Goal: Task Accomplishment & Management: Complete application form

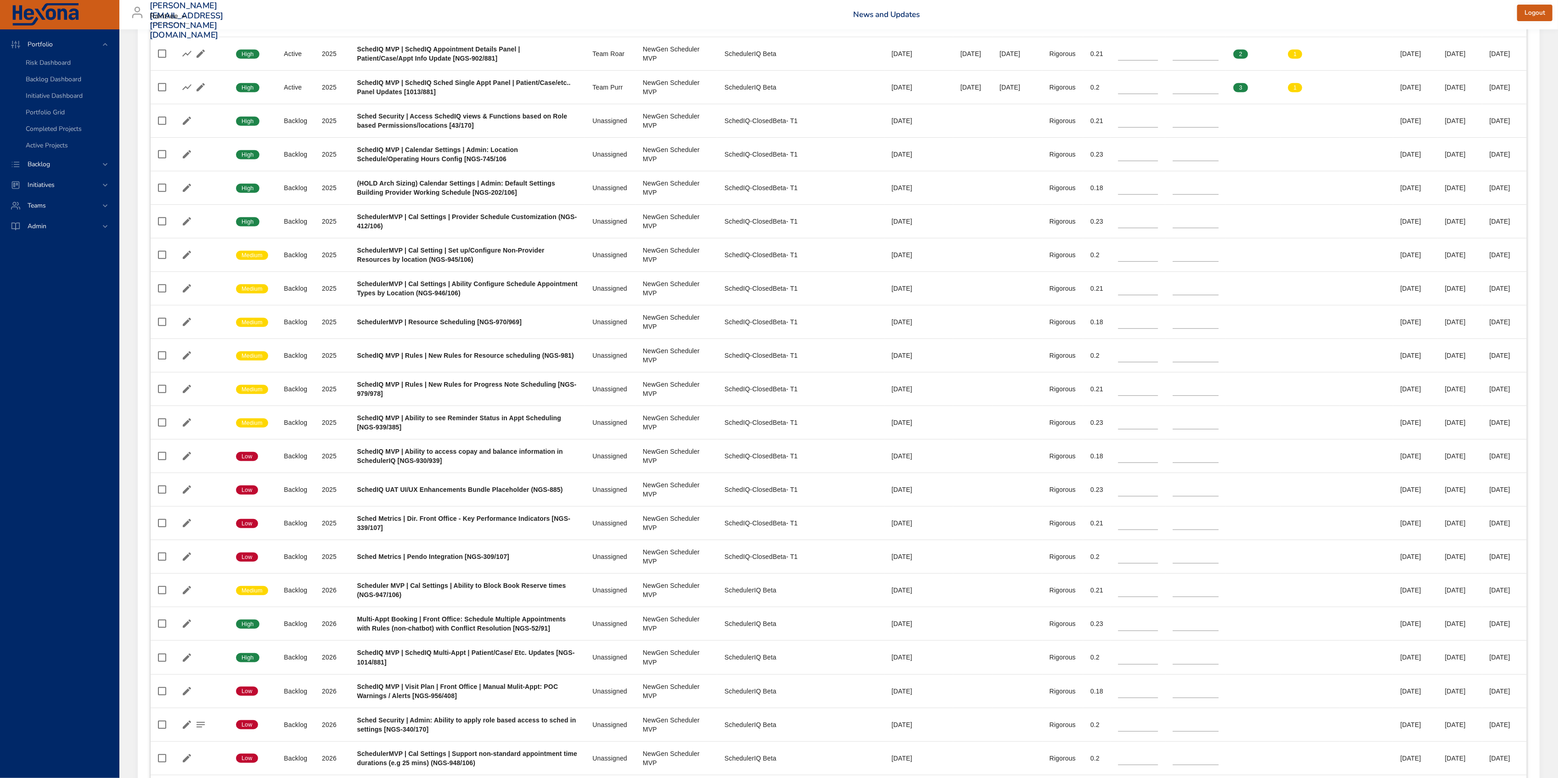
scroll to position [293, 0]
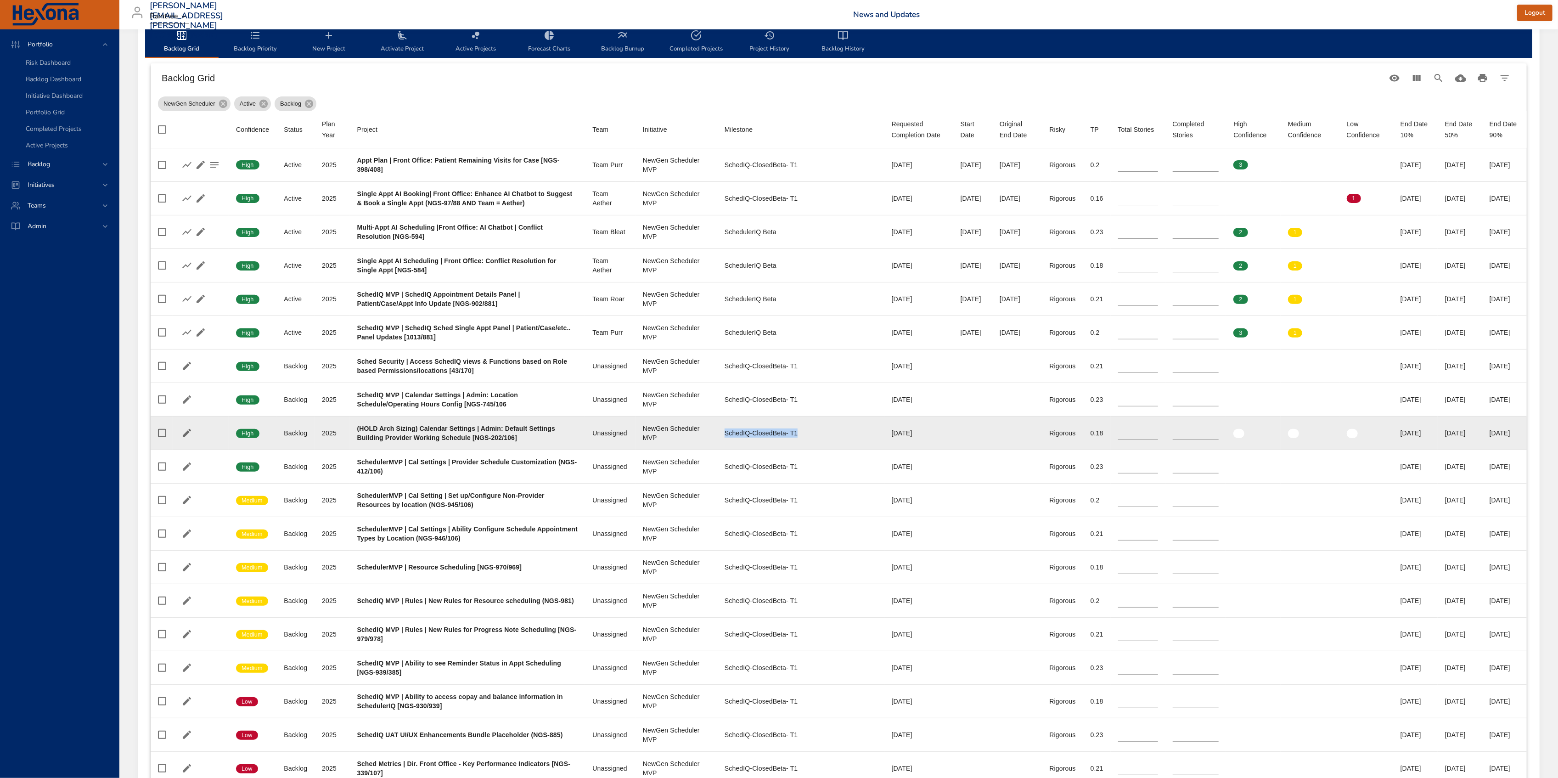
drag, startPoint x: 702, startPoint y: 430, endPoint x: 785, endPoint y: 433, distance: 83.6
click at [785, 433] on td "Milestone SchedIQ-ClosedBeta- T1" at bounding box center [800, 434] width 167 height 34
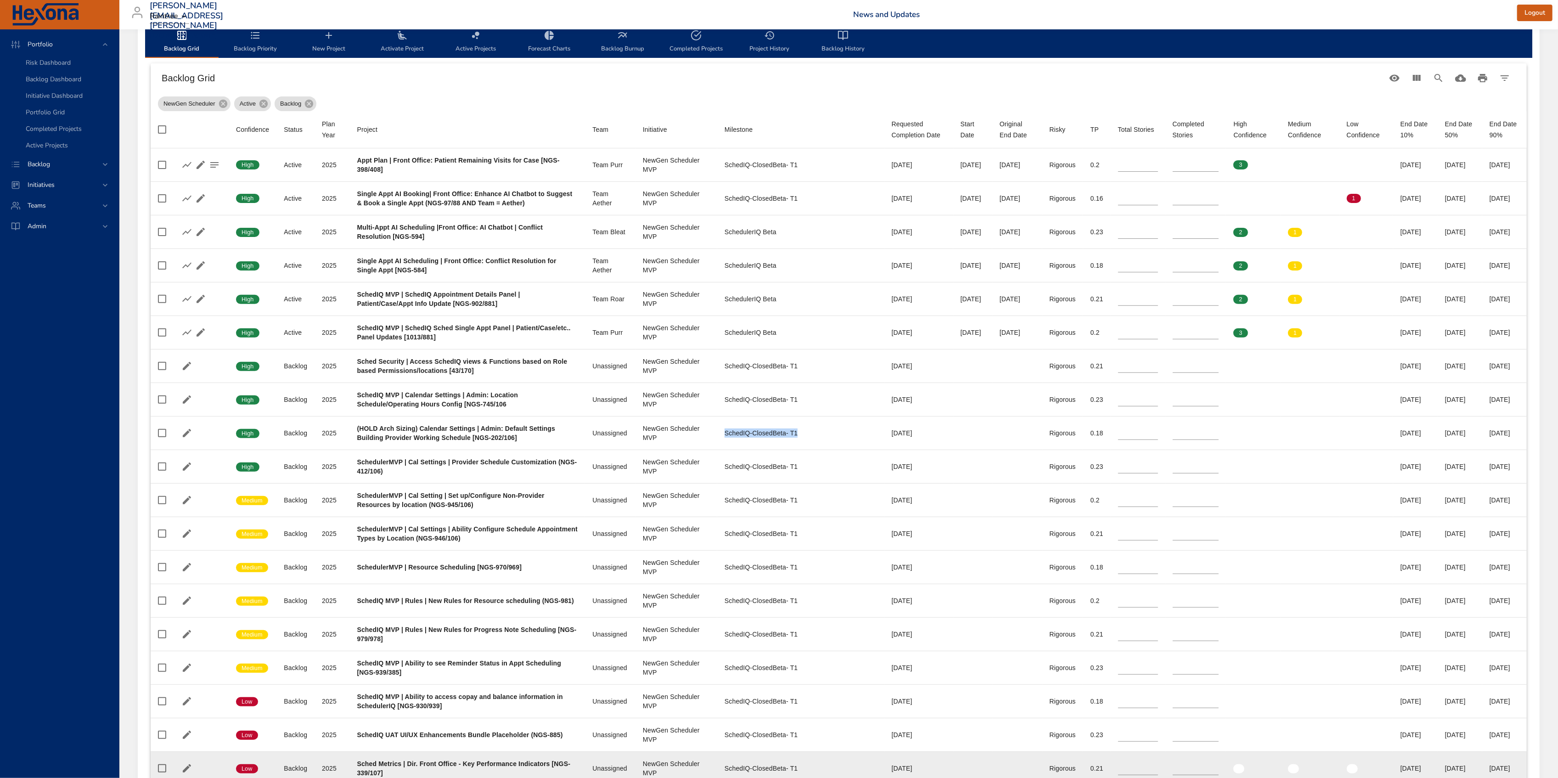
copy div "SchedIQ-ClosedBeta- T1"
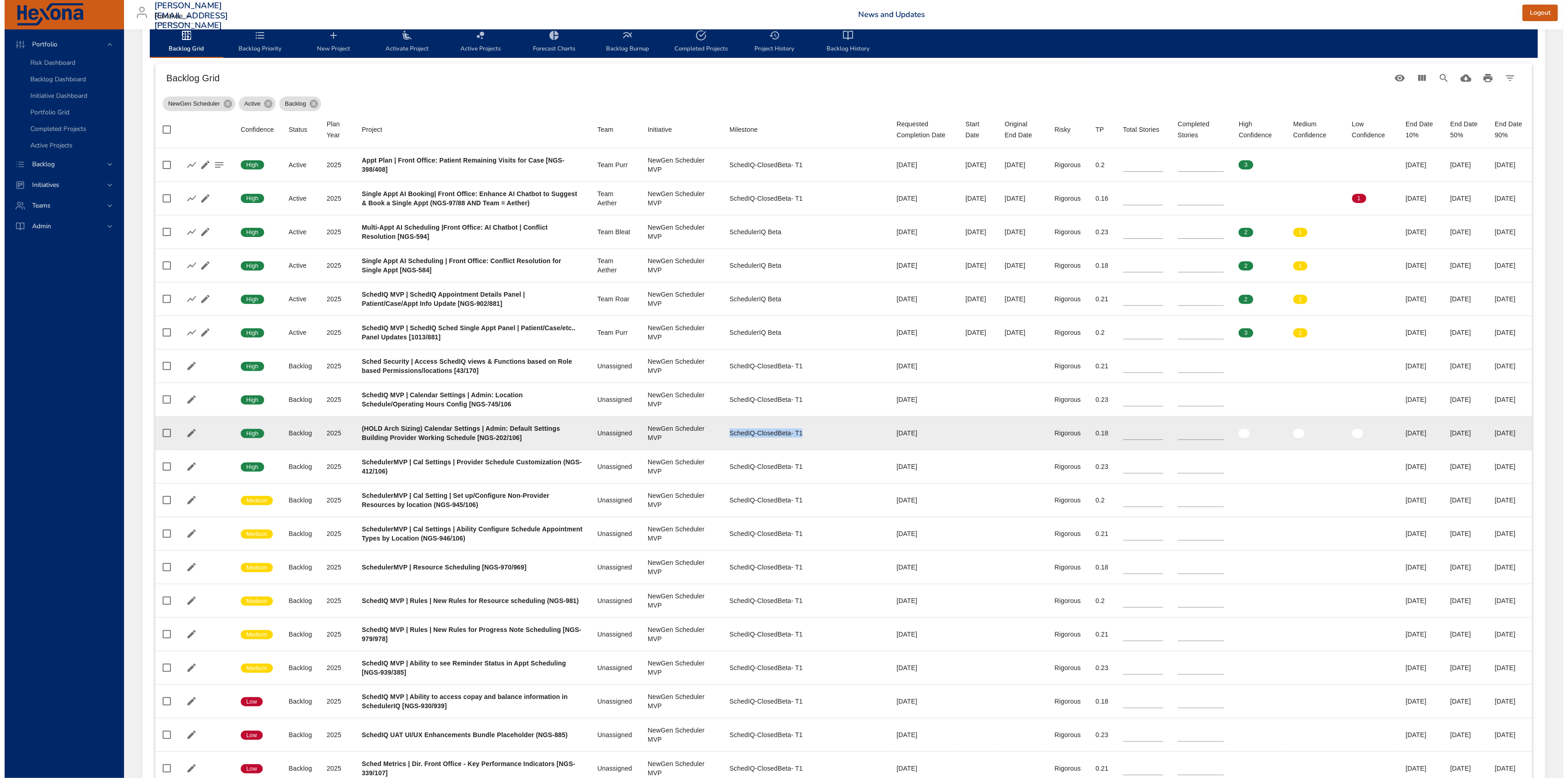
scroll to position [0, 0]
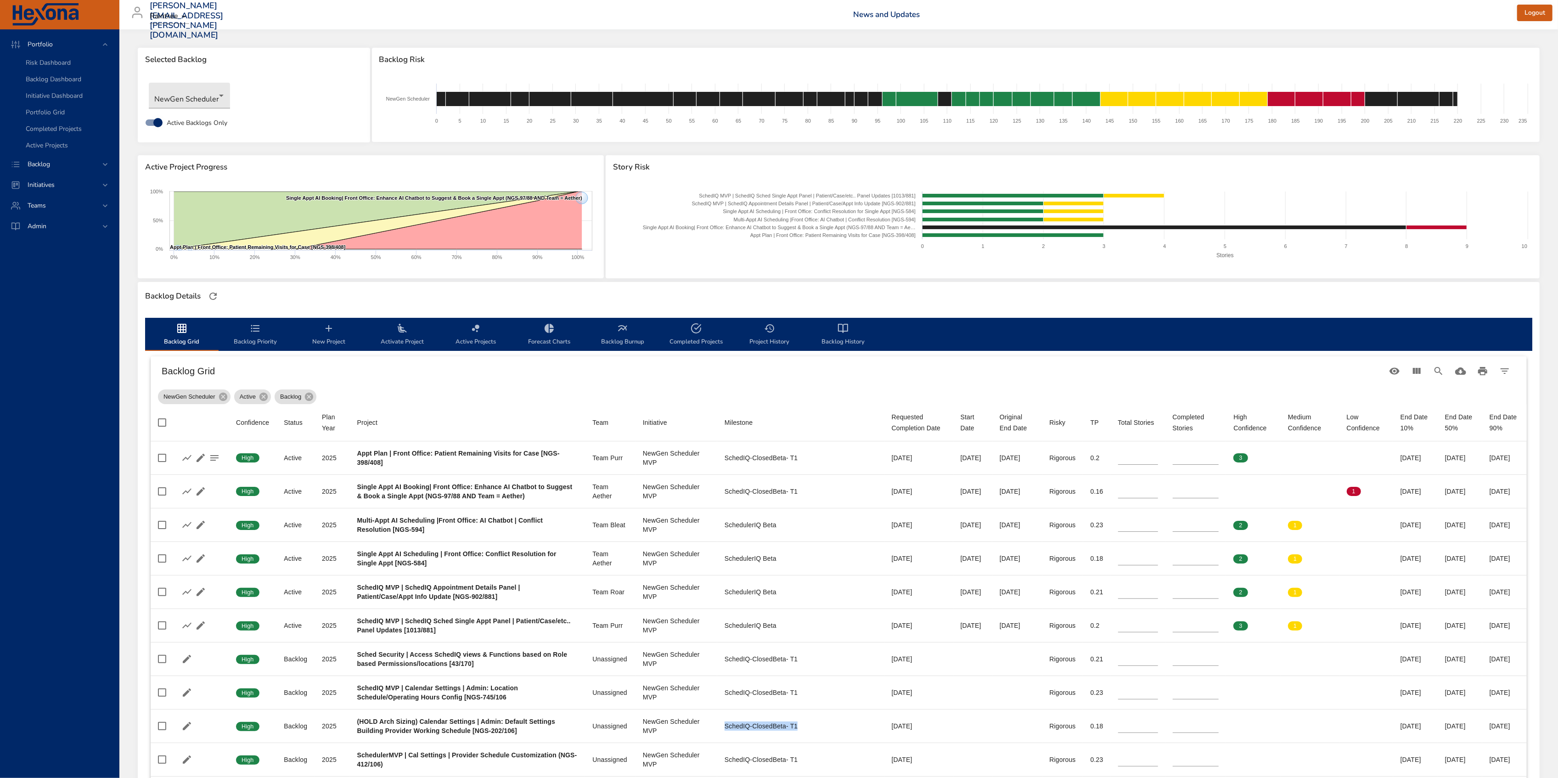
click at [326, 332] on icon "backlog-tab" at bounding box center [328, 328] width 11 height 11
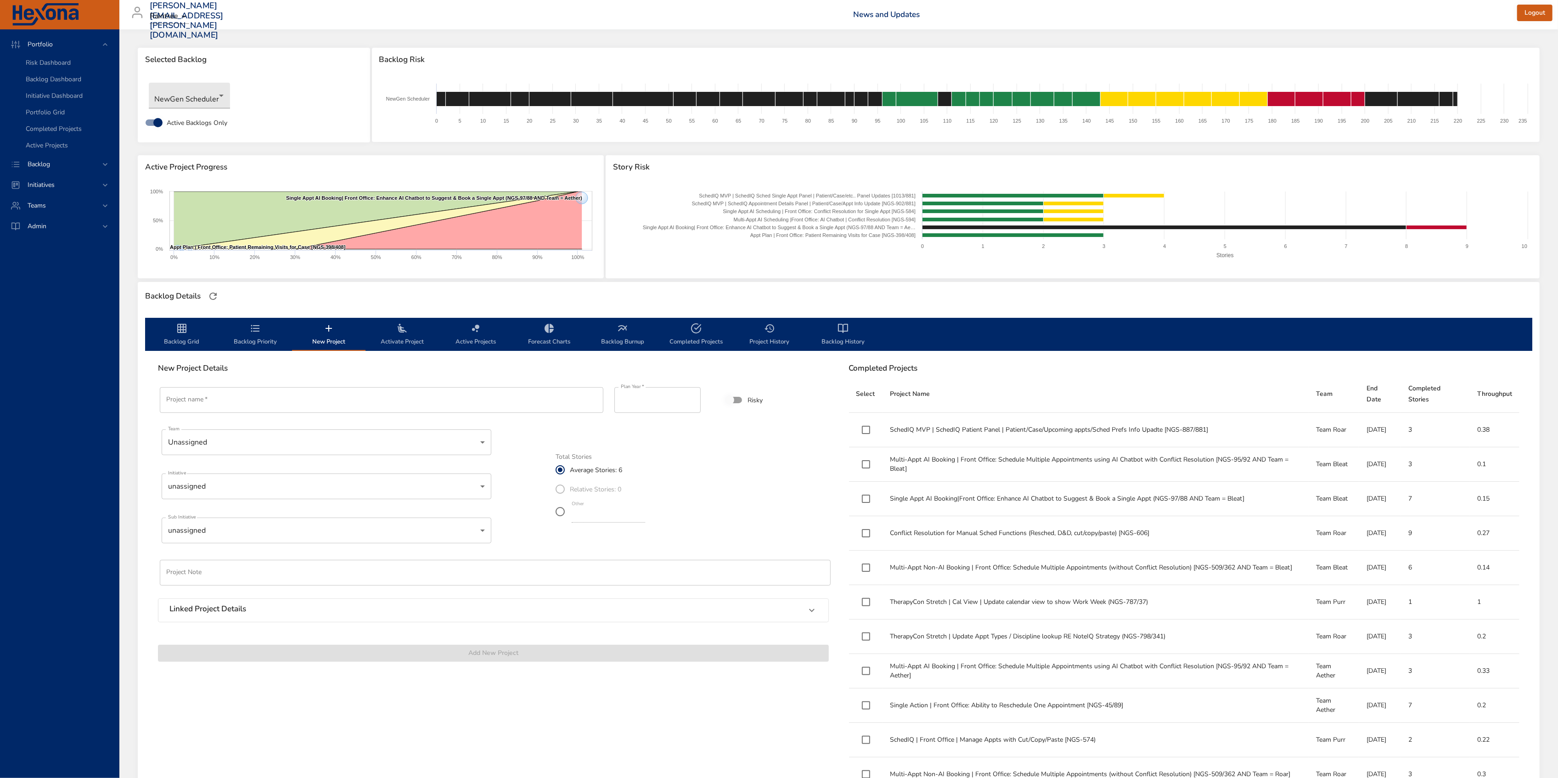
click at [390, 405] on input "Project name   *" at bounding box center [382, 400] width 444 height 26
paste input "**********"
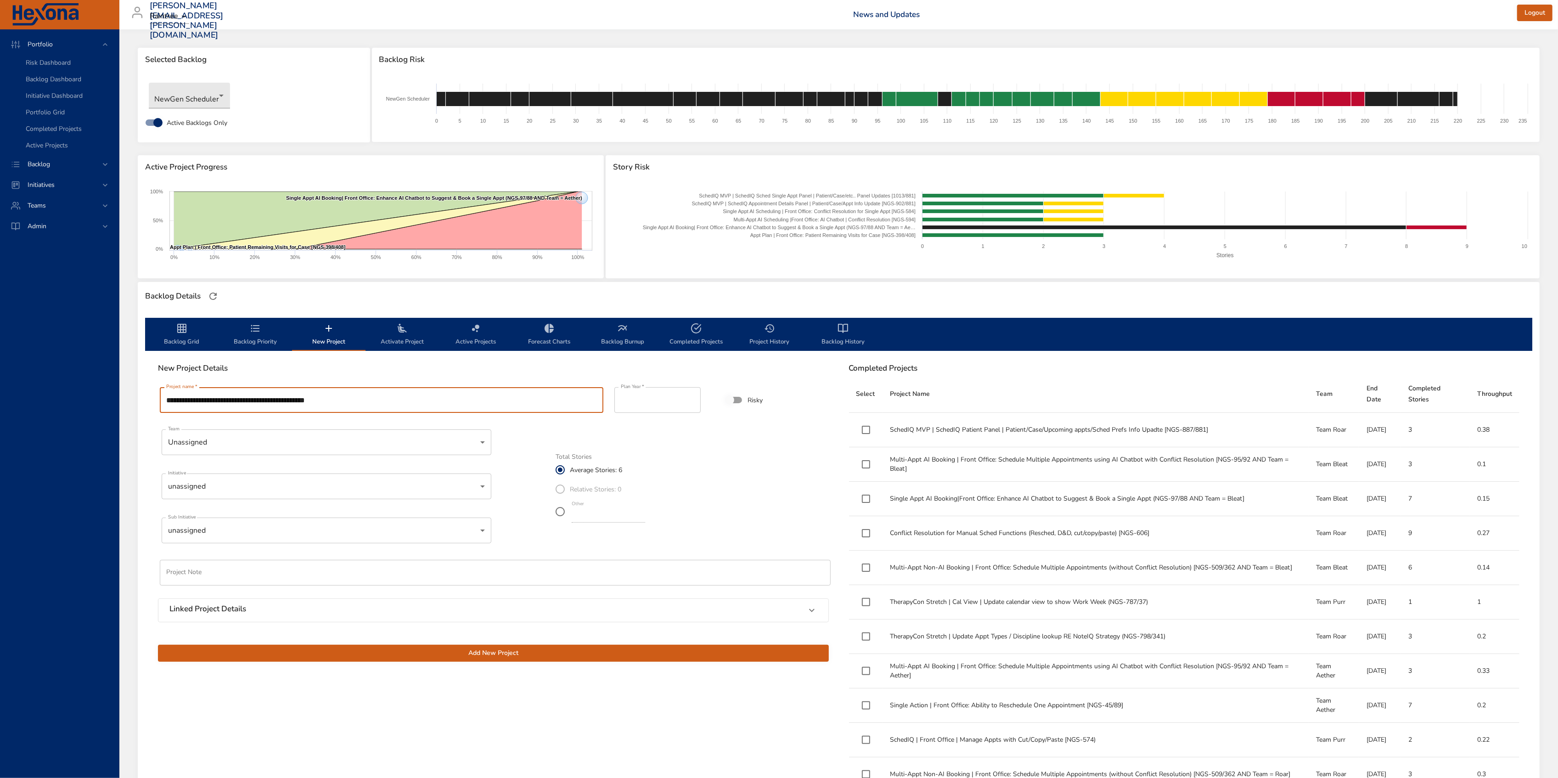
type input "**********"
click at [672, 399] on input "****" at bounding box center [658, 400] width 86 height 26
click at [472, 445] on body "Portfolio Risk Dashboard Backlog Dashboard Initiative Dashboard Portfolio Grid …" at bounding box center [784, 389] width 1568 height 778
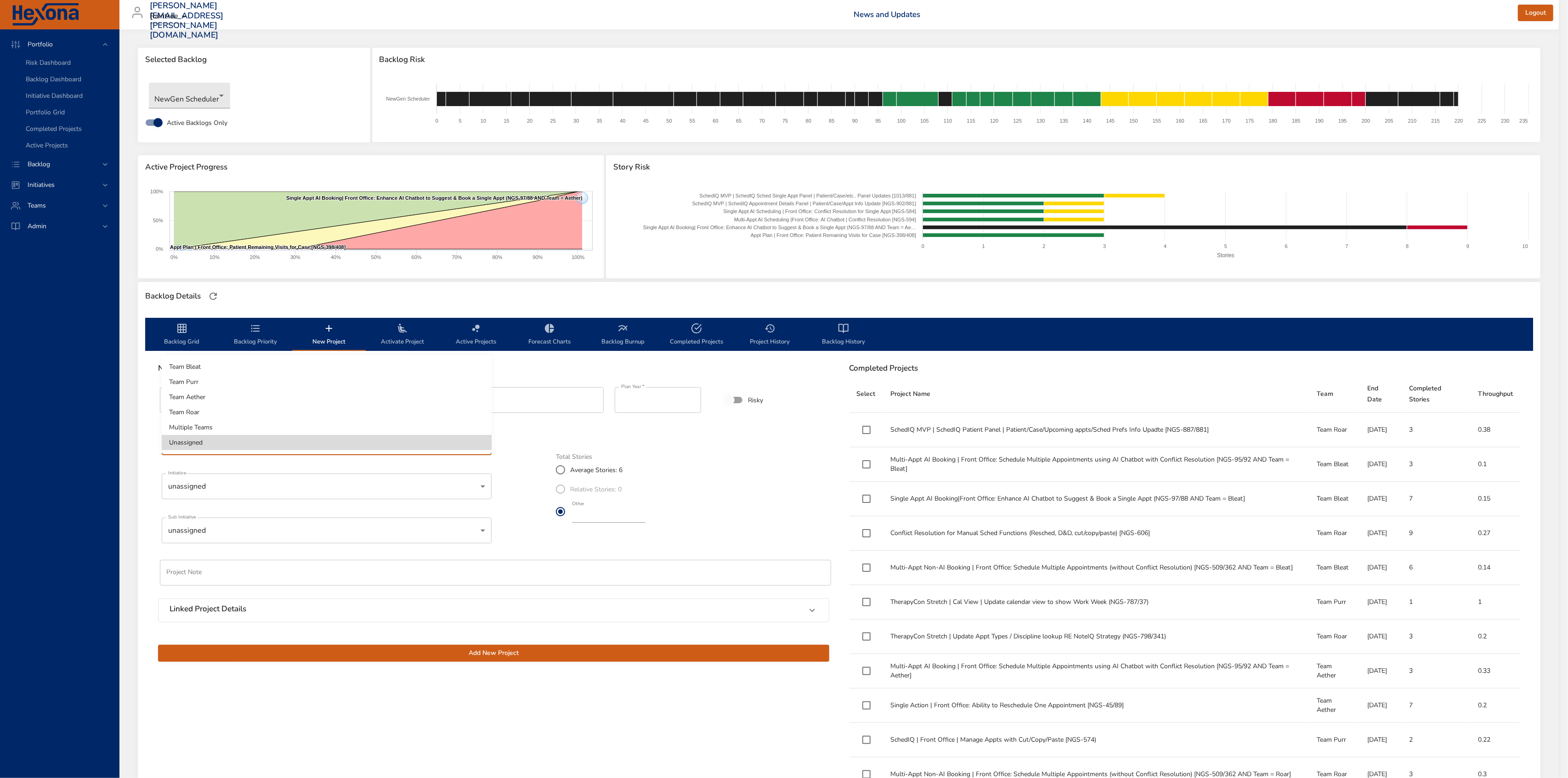
drag, startPoint x: 229, startPoint y: 375, endPoint x: 228, endPoint y: 370, distance: 5.6
click at [228, 370] on ul "Team Bleat Team Purr Team Aether Team Roar Multiple Teams Unassigned" at bounding box center [327, 405] width 330 height 98
click at [228, 370] on li "Team Bleat" at bounding box center [327, 366] width 330 height 15
click at [209, 482] on body "Portfolio Risk Dashboard Backlog Dashboard Initiative Dashboard Portfolio Grid …" at bounding box center [784, 389] width 1568 height 778
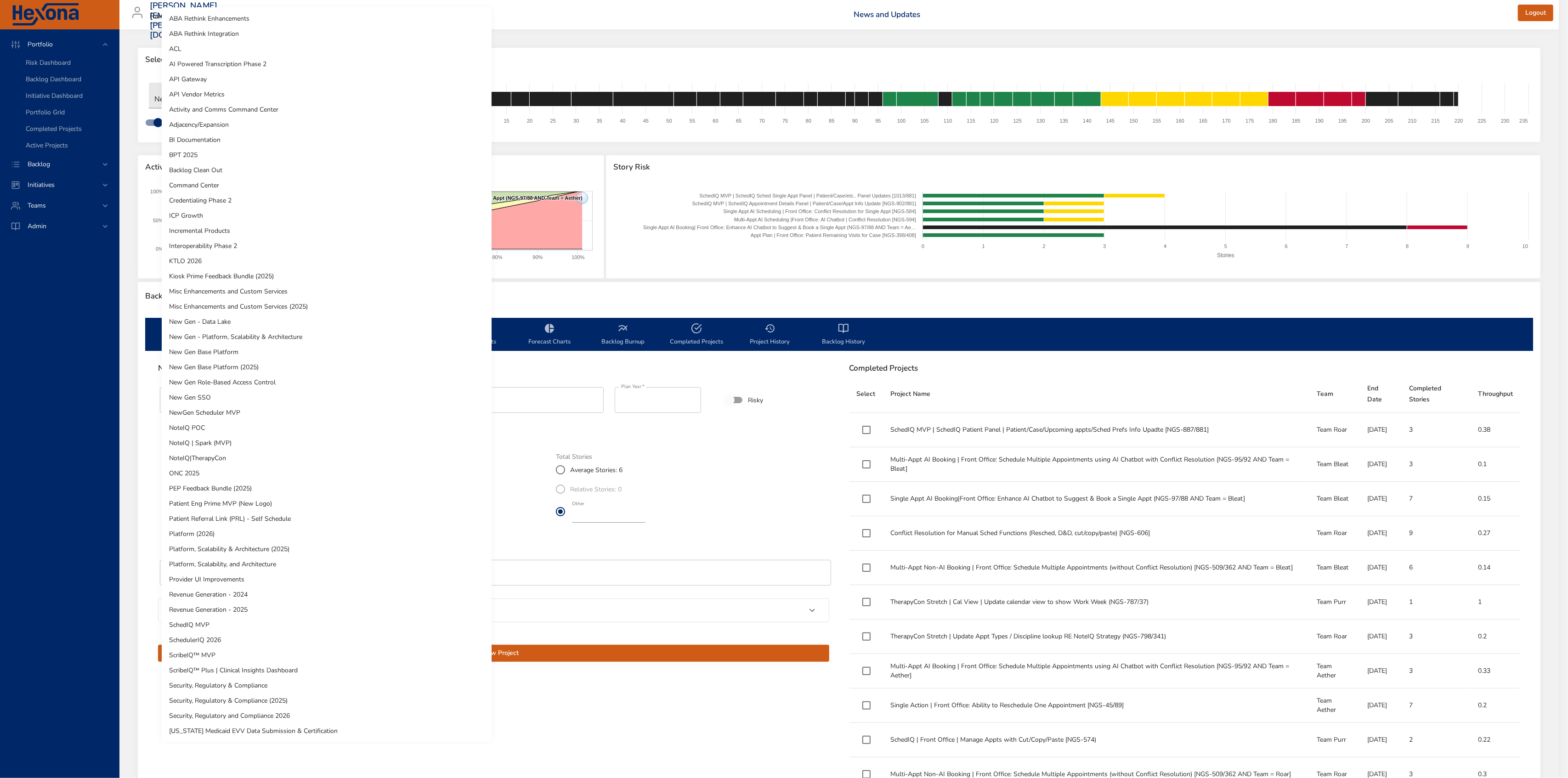
scroll to position [137, 0]
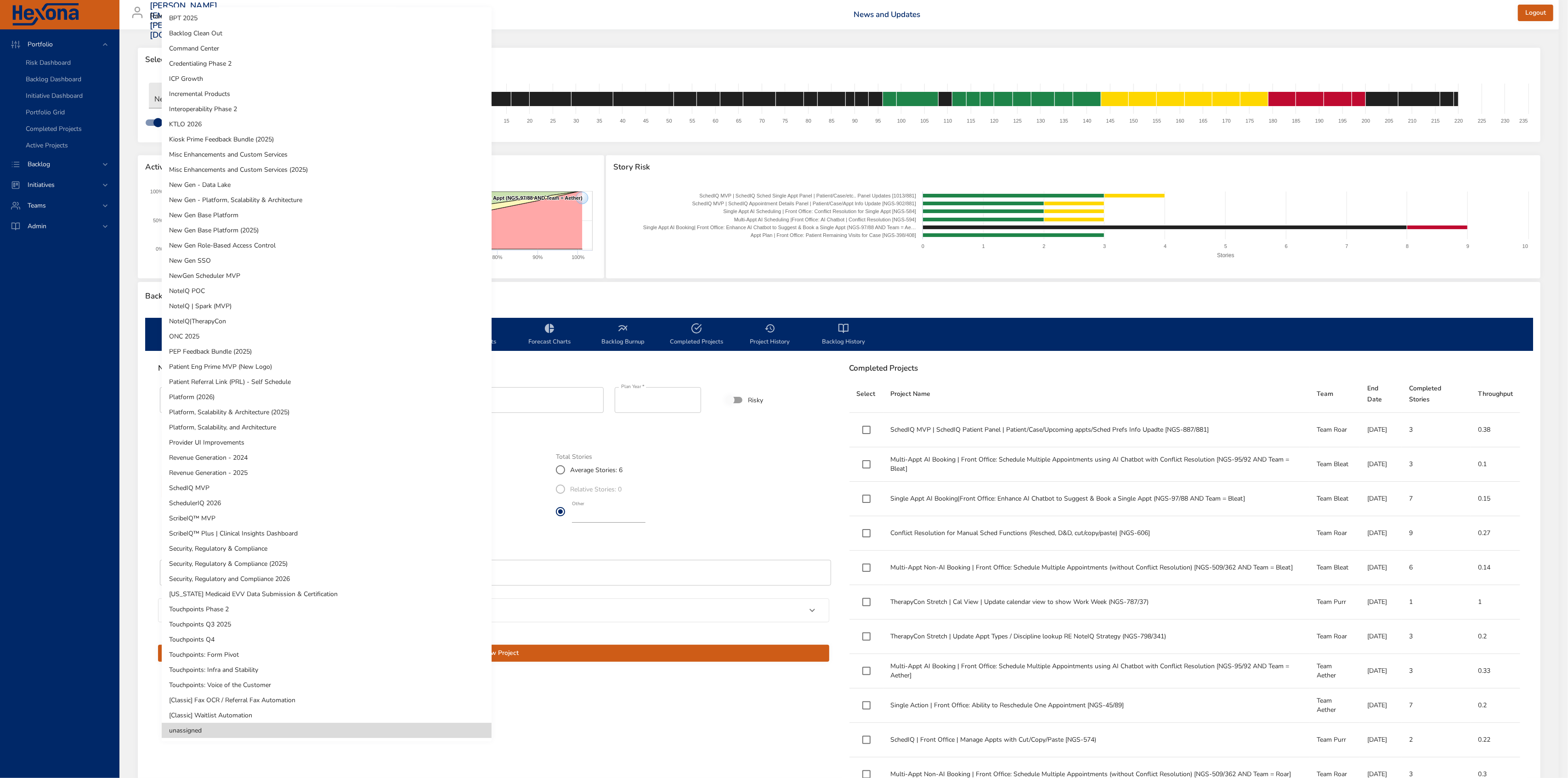
click at [601, 542] on div at bounding box center [784, 389] width 1568 height 778
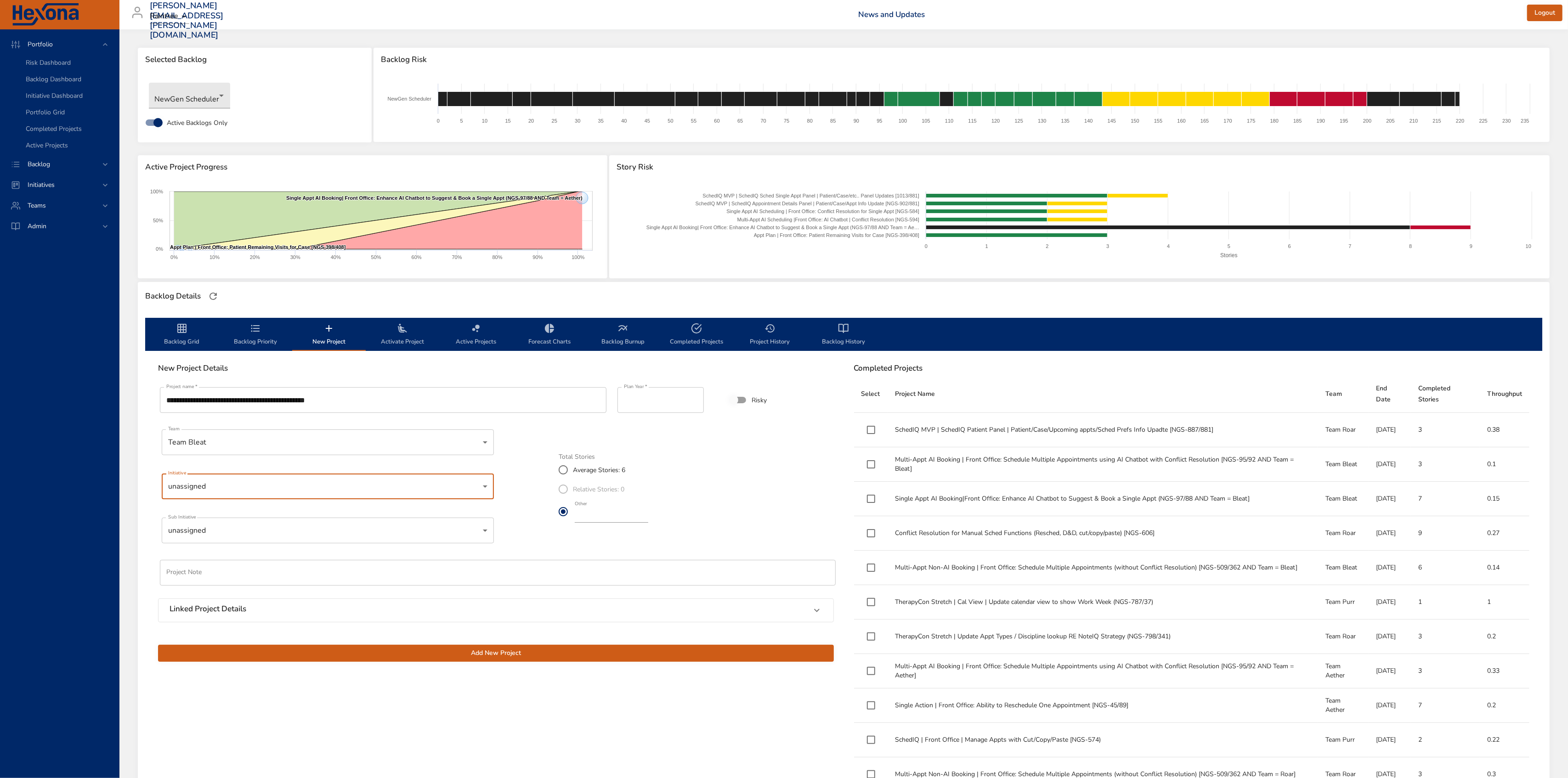
click at [250, 523] on body "Portfolio Risk Dashboard Backlog Dashboard Initiative Dashboard Portfolio Grid …" at bounding box center [784, 389] width 1568 height 778
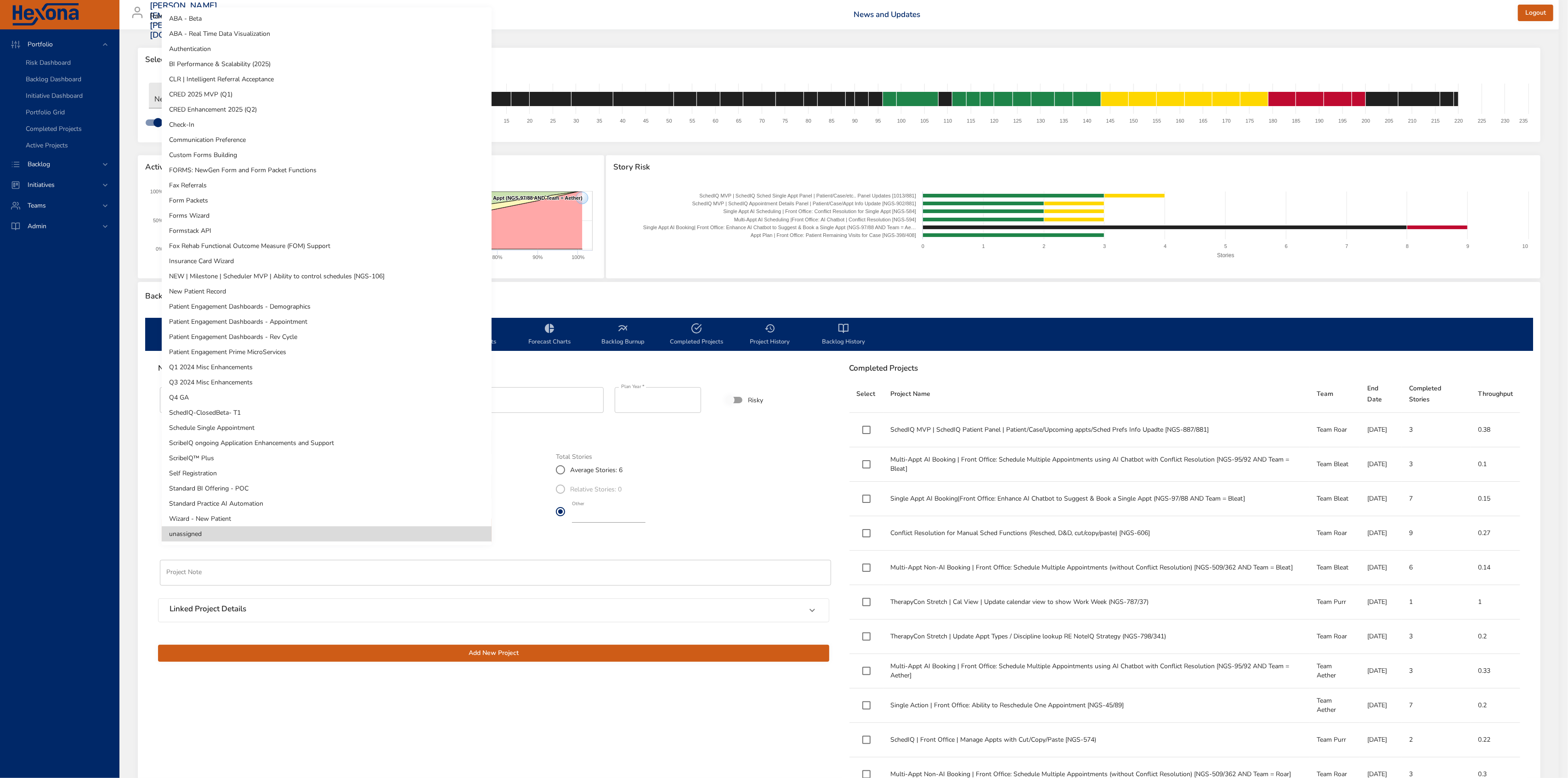
click at [250, 523] on li "Wizard - New Patient" at bounding box center [327, 518] width 330 height 15
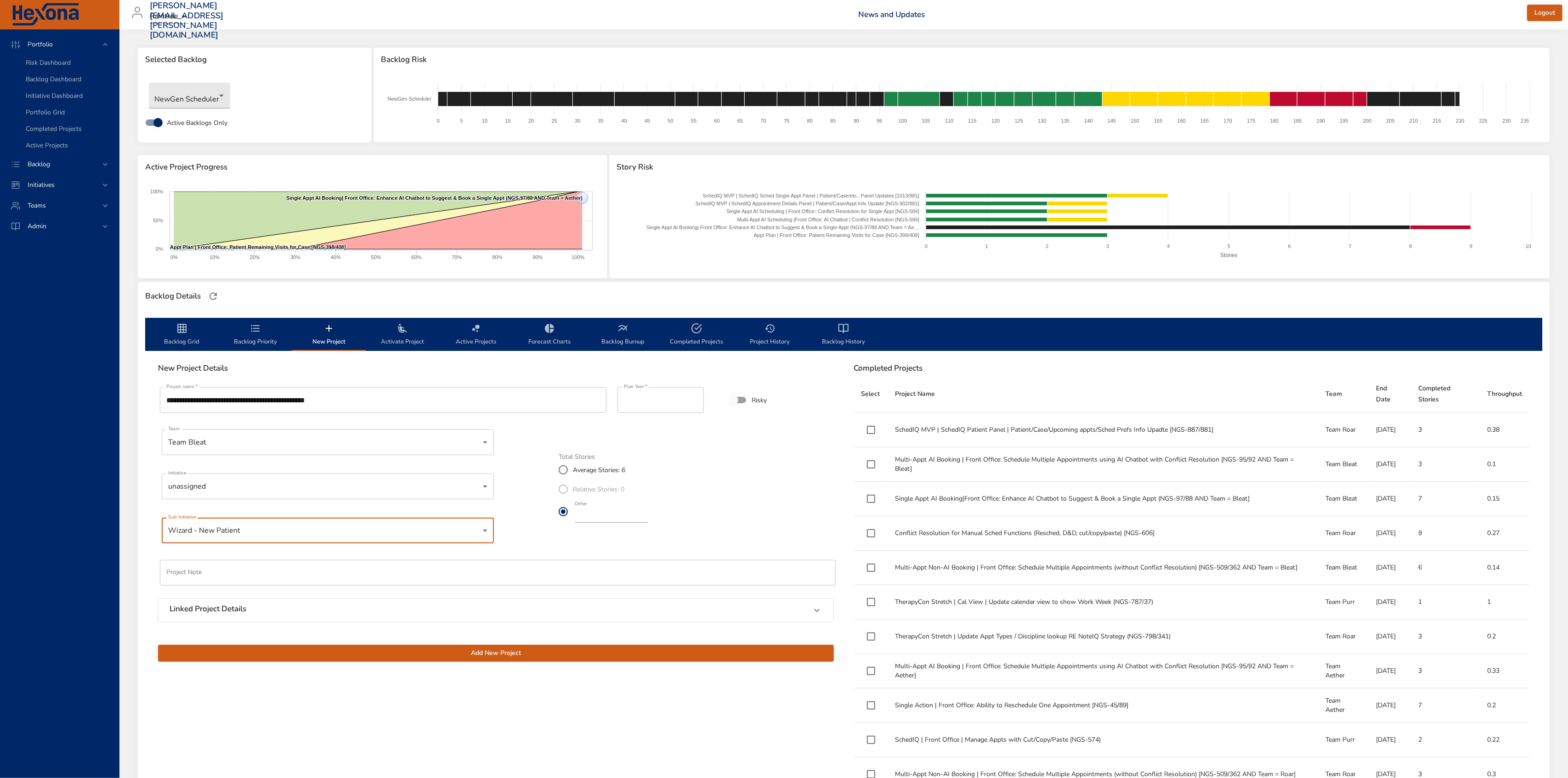
click at [274, 485] on body "Portfolio Risk Dashboard Backlog Dashboard Initiative Dashboard Portfolio Grid …" at bounding box center [784, 389] width 1568 height 778
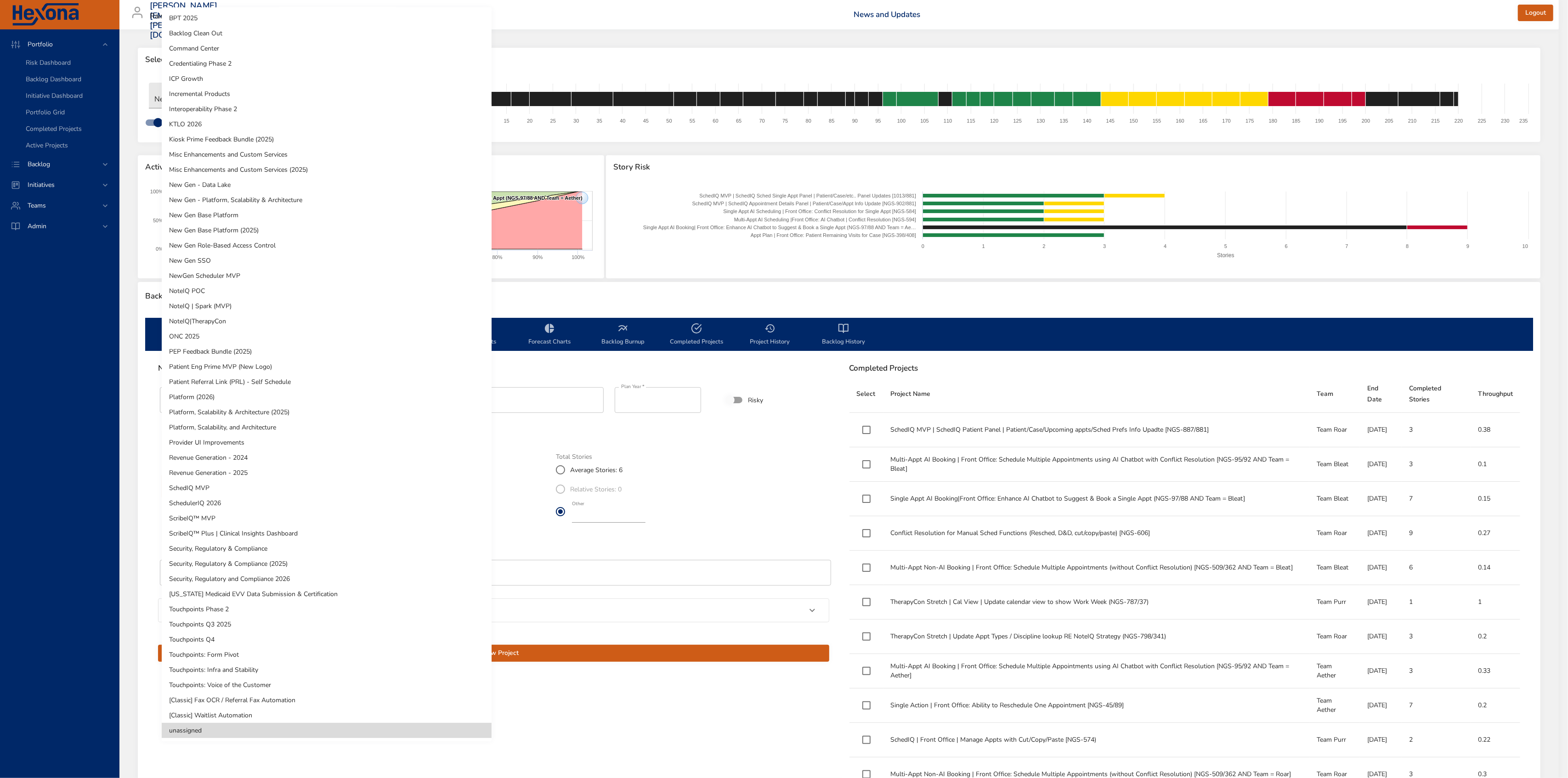
click at [199, 271] on li "NewGen Scheduler MVP" at bounding box center [327, 275] width 330 height 15
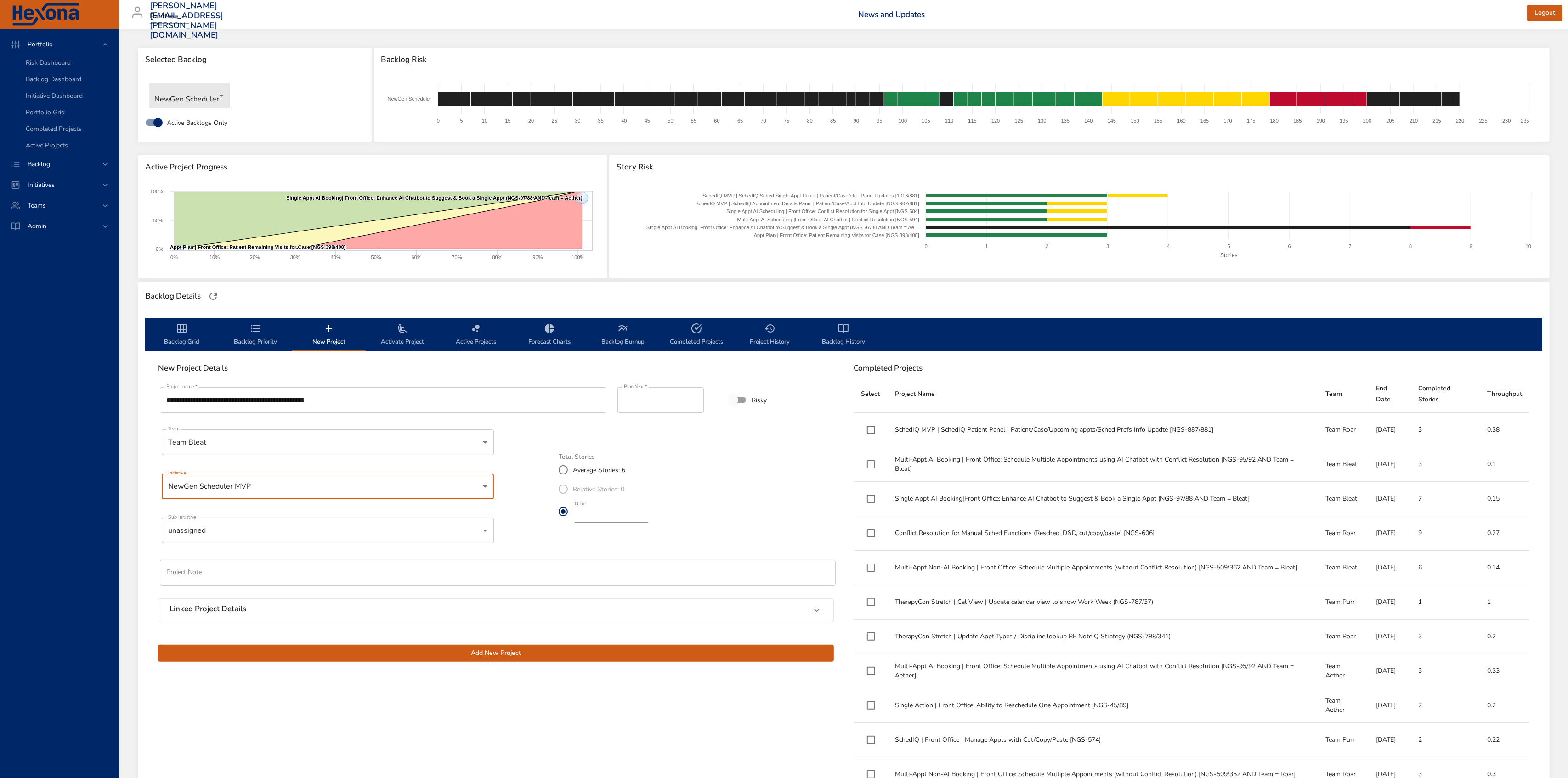
click at [342, 524] on body "Portfolio Risk Dashboard Backlog Dashboard Initiative Dashboard Portfolio Grid …" at bounding box center [784, 389] width 1568 height 778
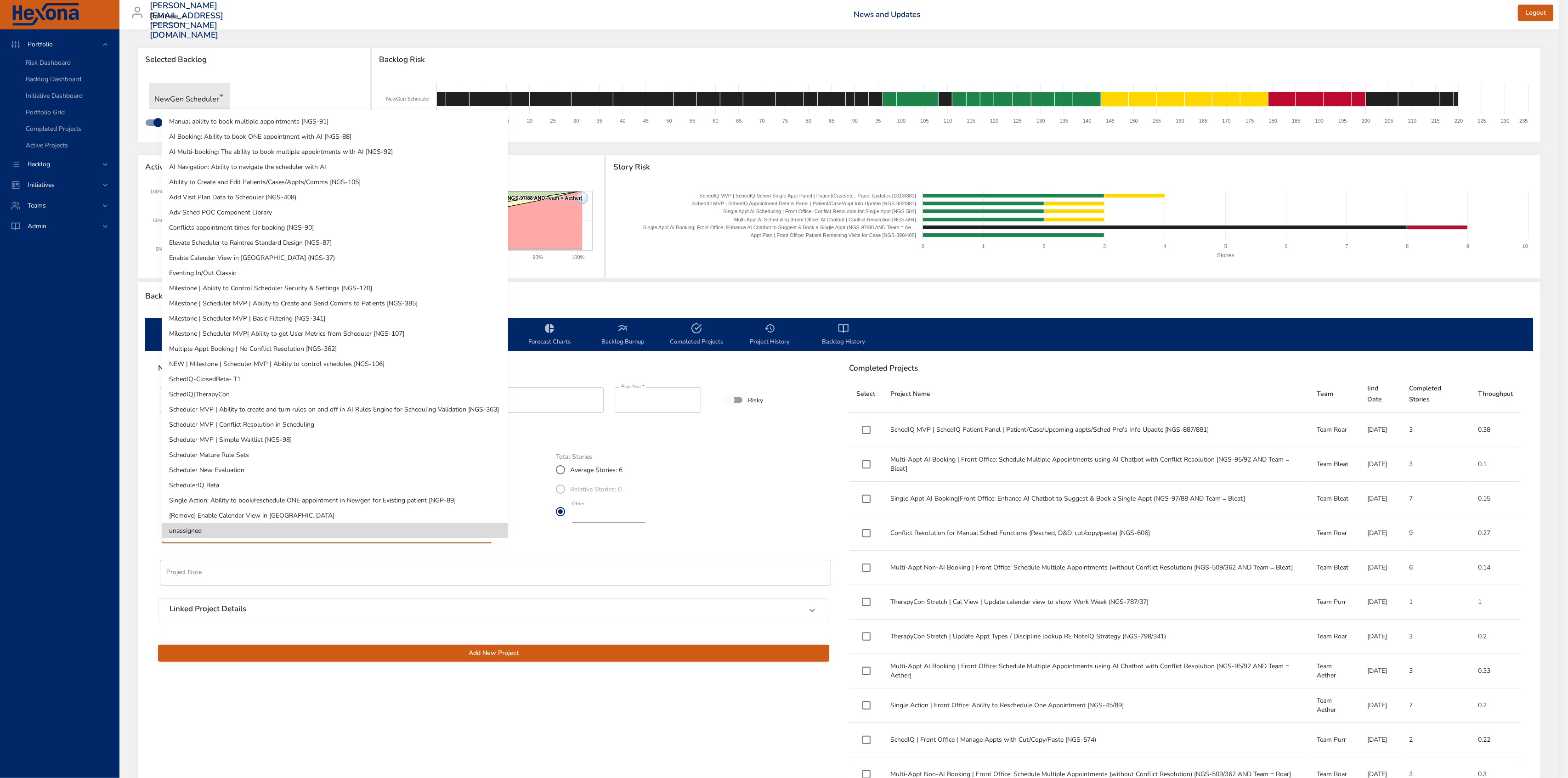
click at [282, 379] on li "SchedIQ-ClosedBeta- T1" at bounding box center [335, 379] width 346 height 15
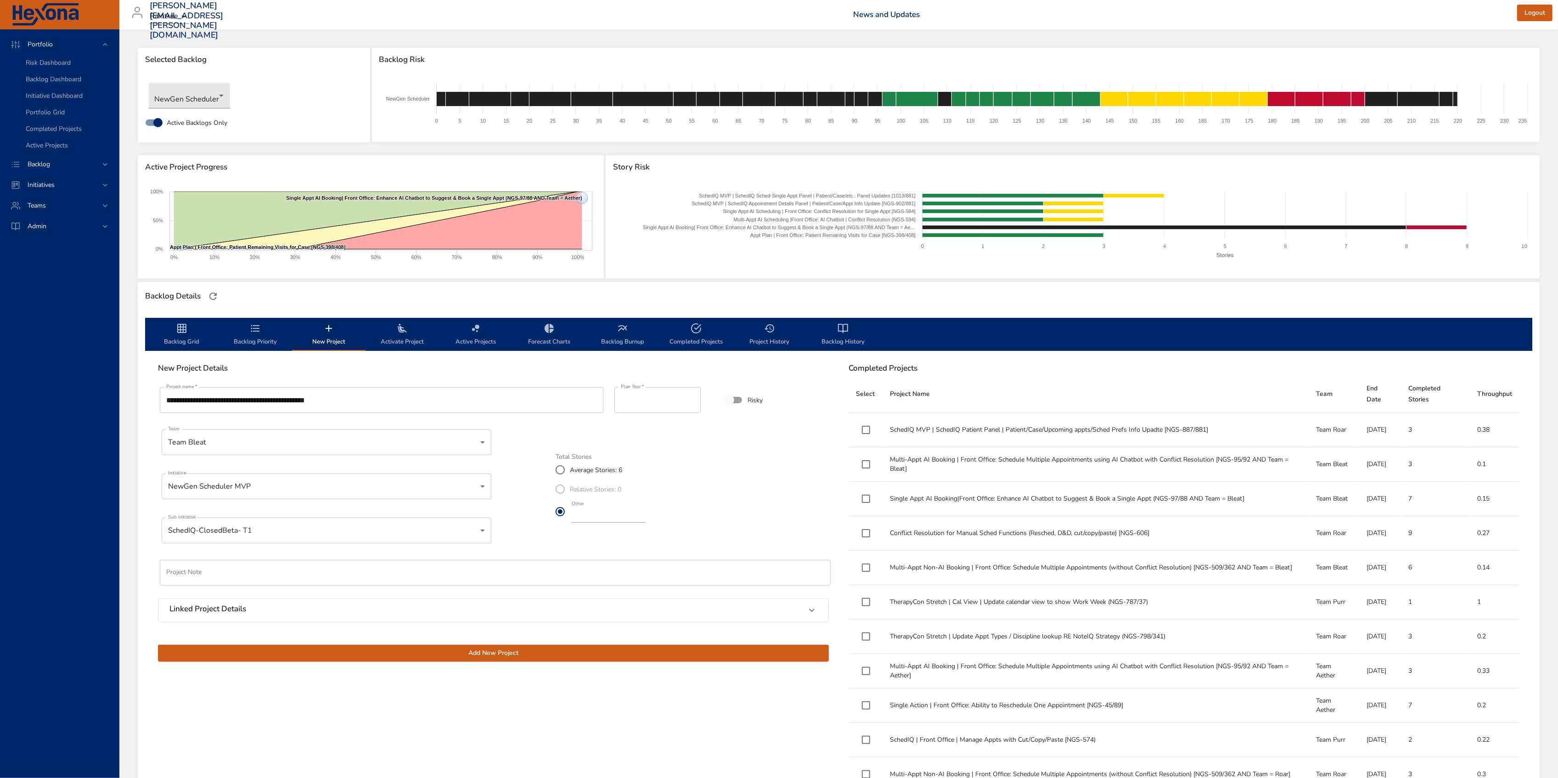
click at [638, 653] on span "Add New Project" at bounding box center [493, 653] width 656 height 11
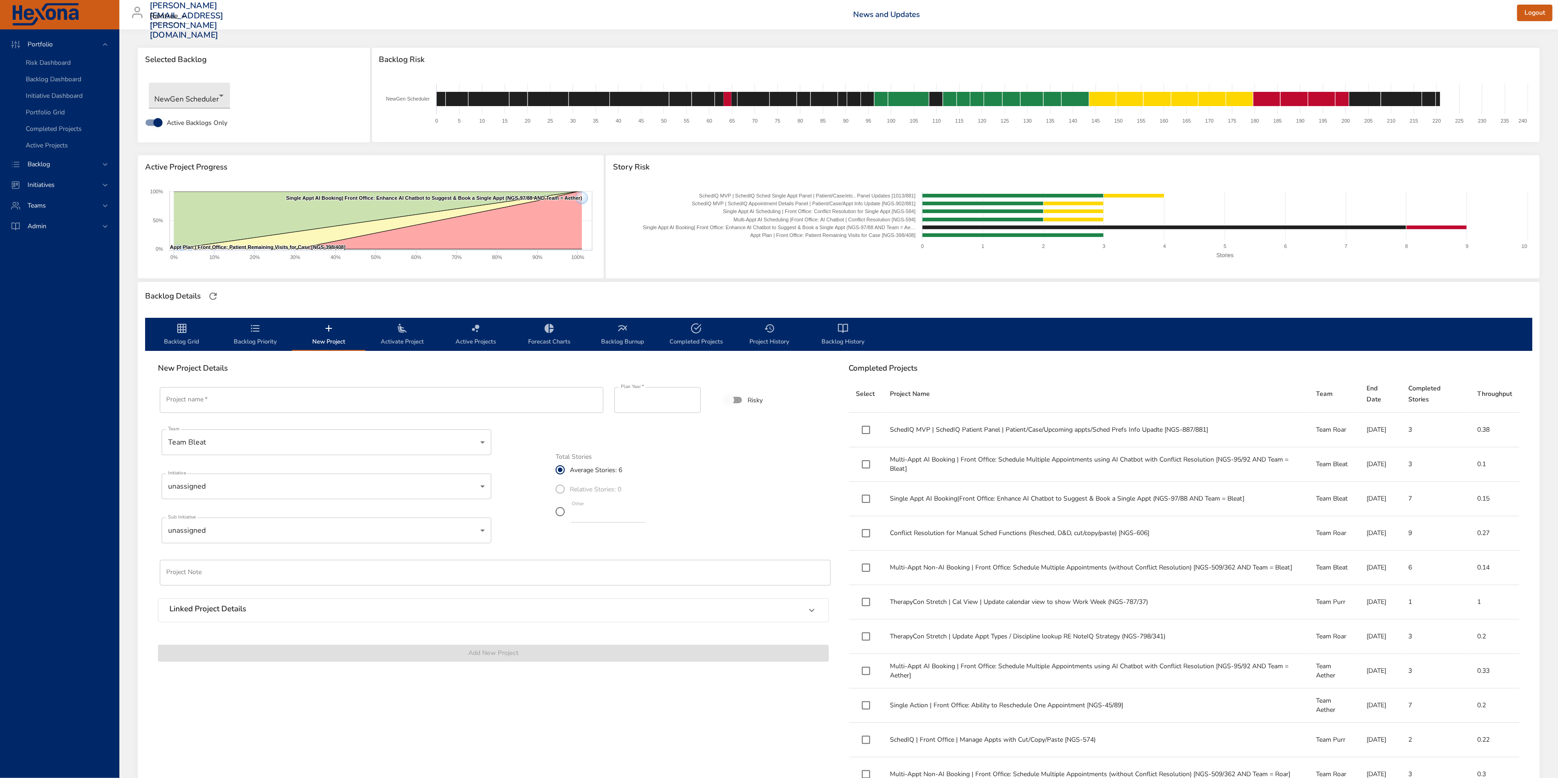
click at [250, 337] on span "Backlog Priority" at bounding box center [255, 335] width 62 height 24
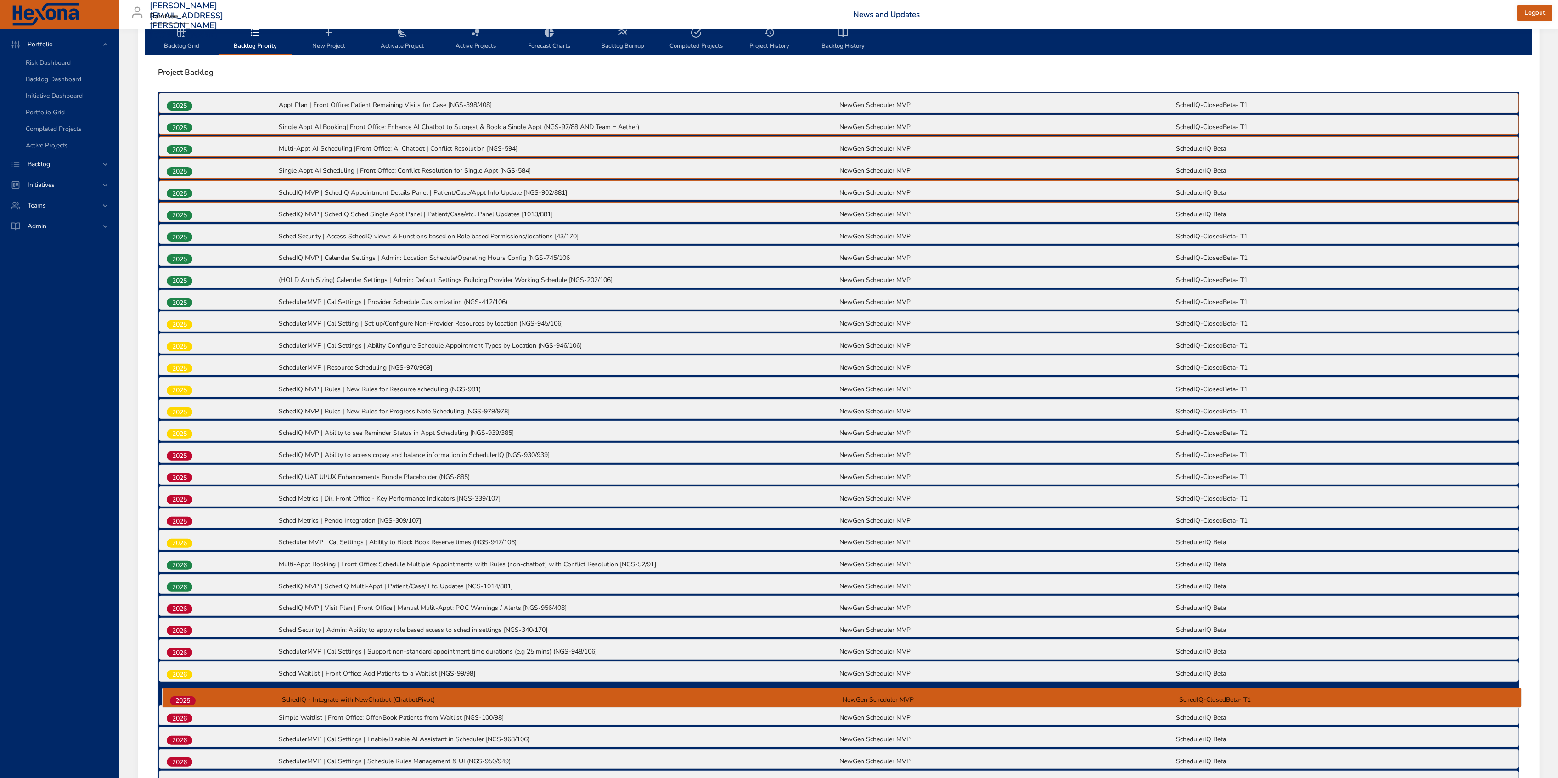
scroll to position [321, 0]
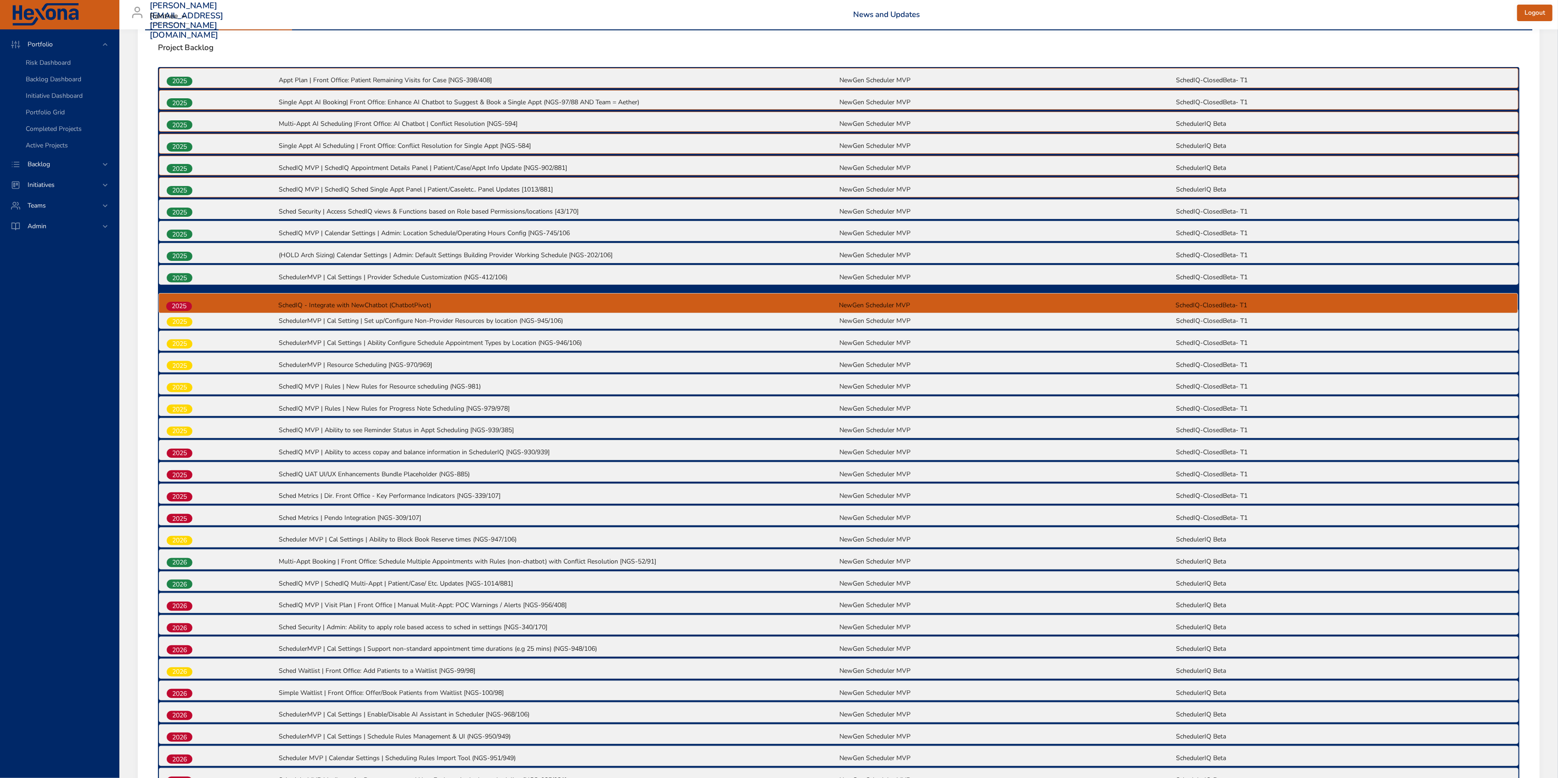
drag, startPoint x: 181, startPoint y: 684, endPoint x: 179, endPoint y: 304, distance: 380.8
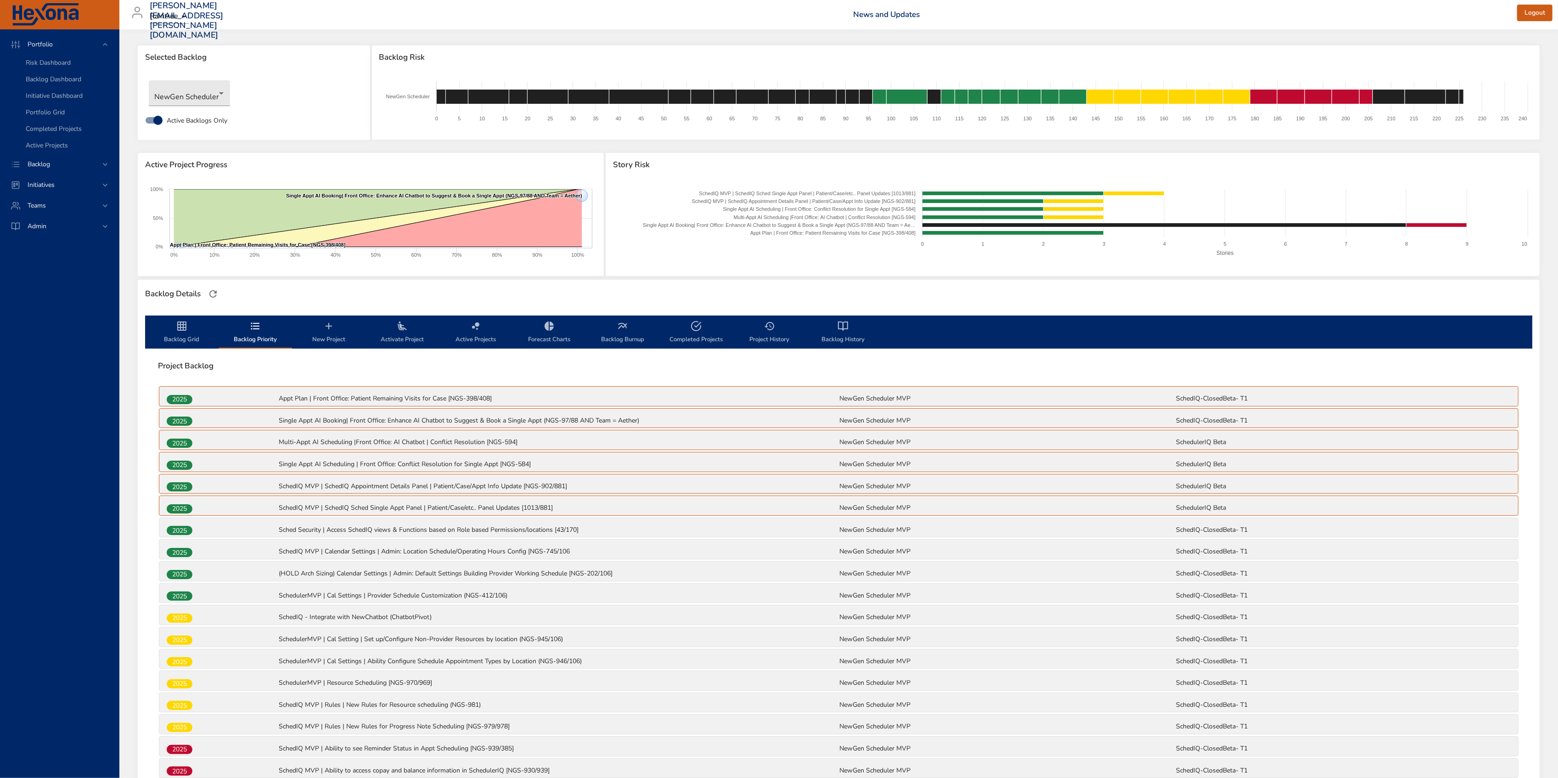
scroll to position [0, 0]
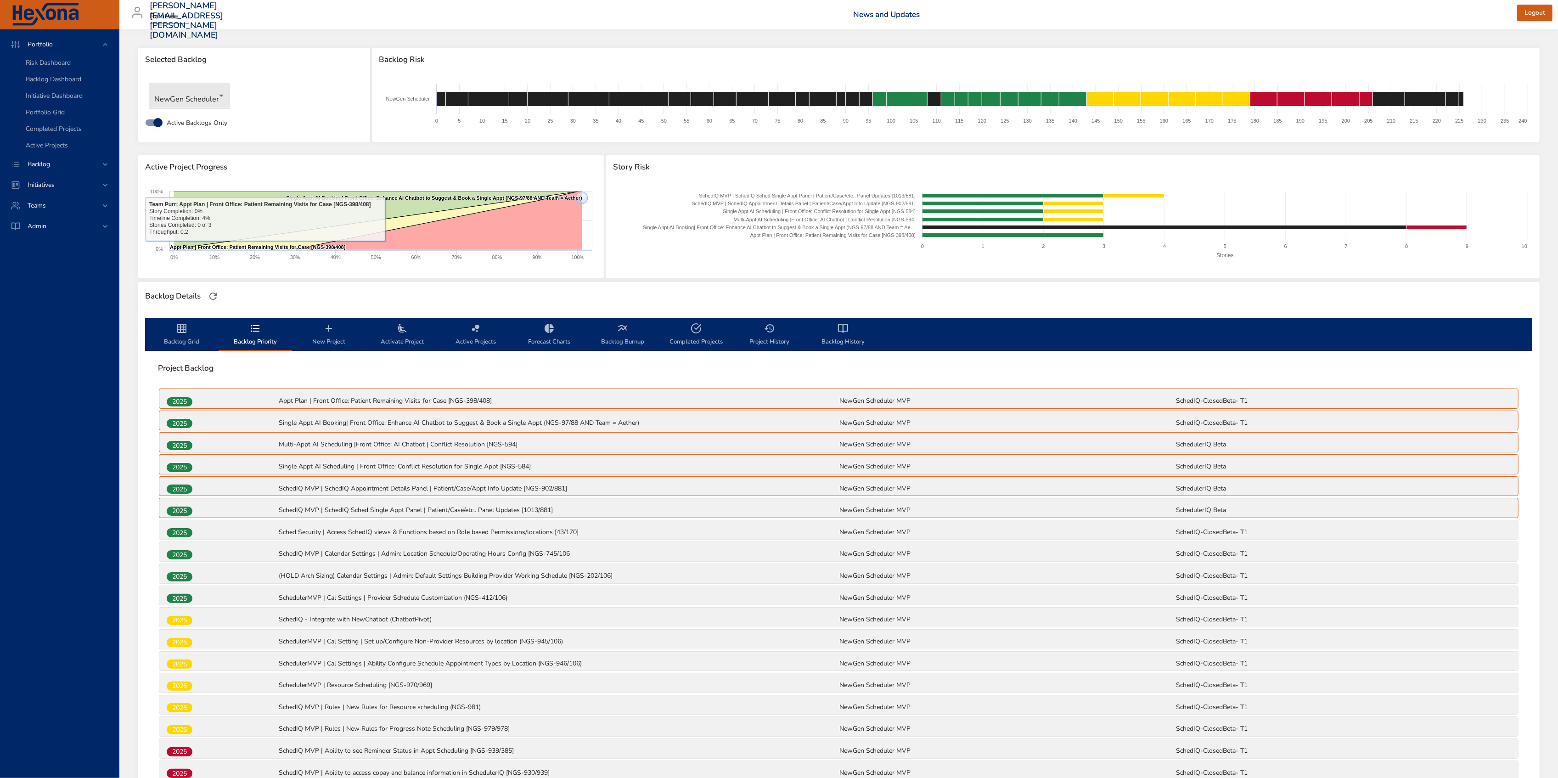
click at [186, 343] on span "Backlog Grid" at bounding box center [182, 335] width 62 height 24
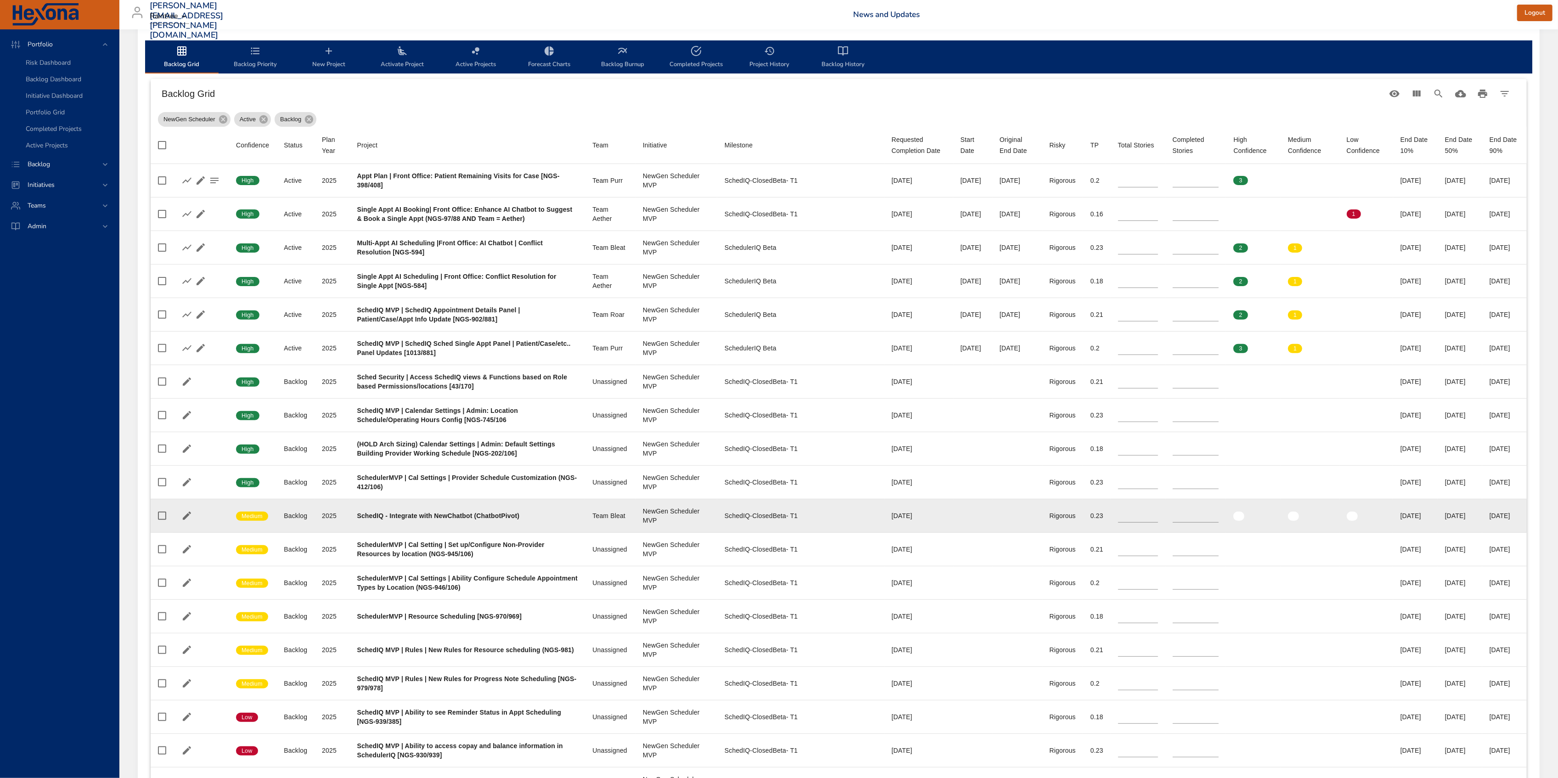
scroll to position [245, 0]
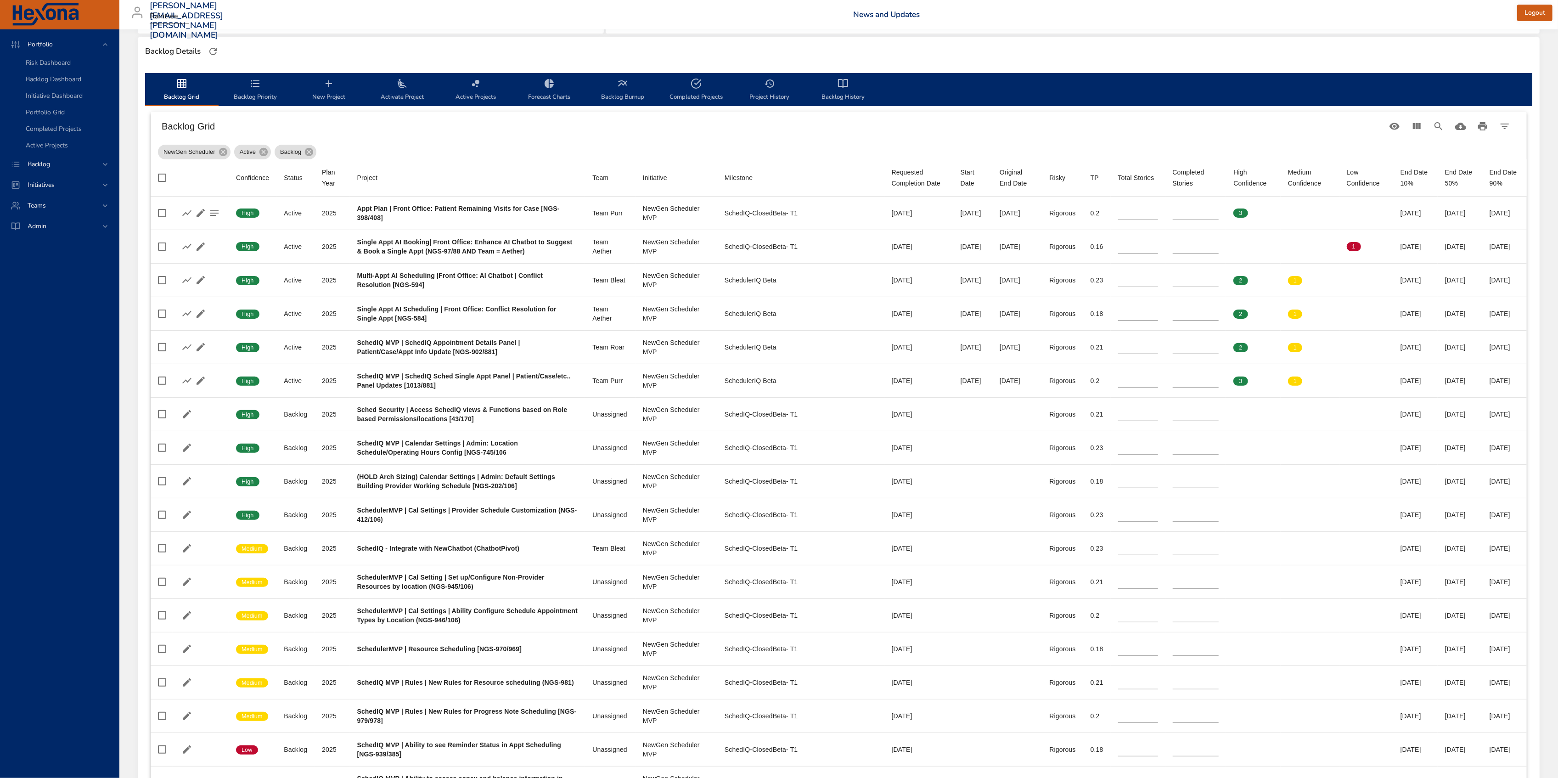
click at [1072, 49] on div "Backlog Details" at bounding box center [838, 51] width 1393 height 19
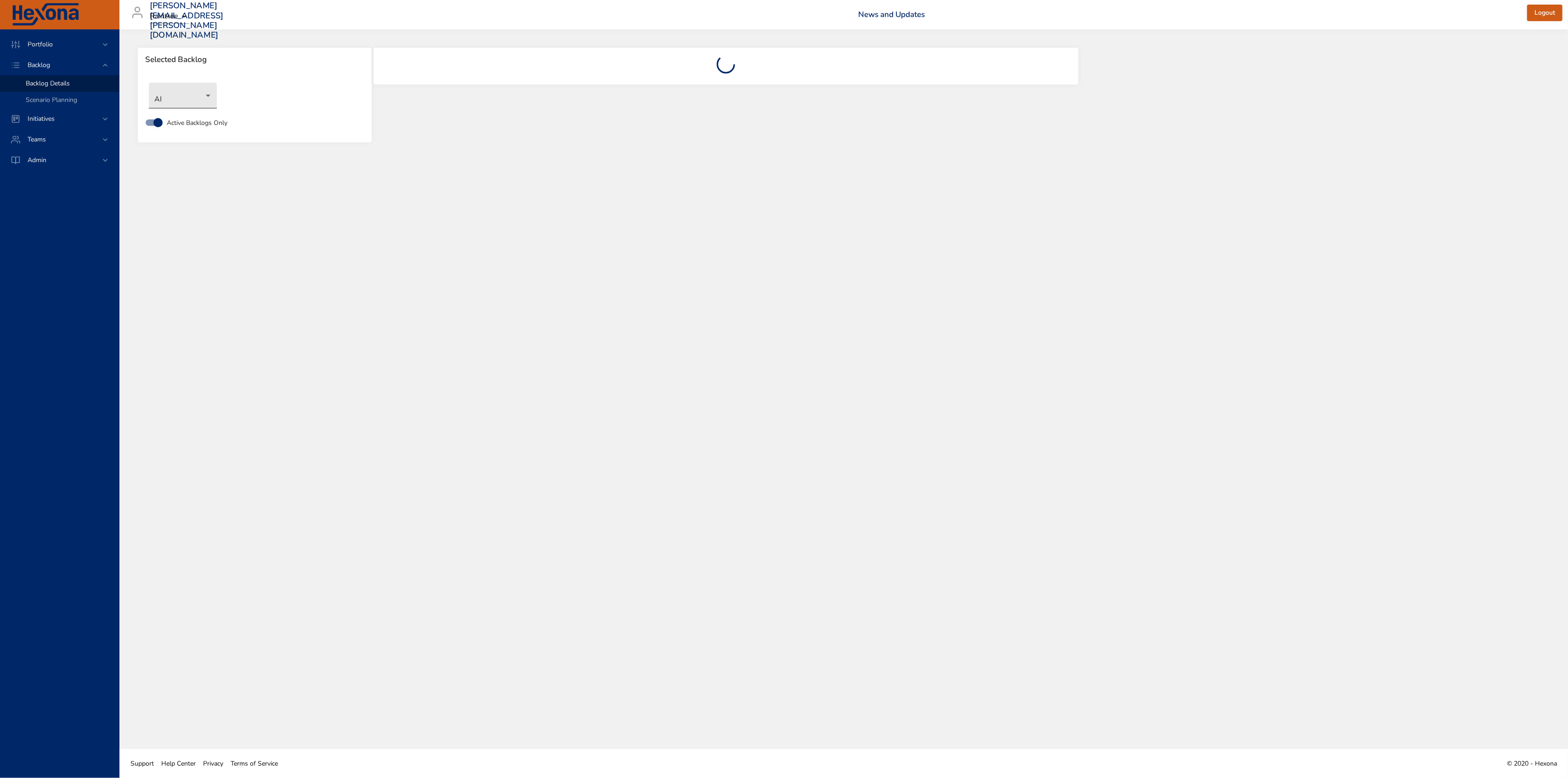
click at [182, 99] on body "Portfolio Backlog Backlog Details Scenario Planning Initiatives Teams Admin [PE…" at bounding box center [784, 389] width 1568 height 778
click at [191, 265] on li "NewGen Scheduler" at bounding box center [196, 262] width 94 height 15
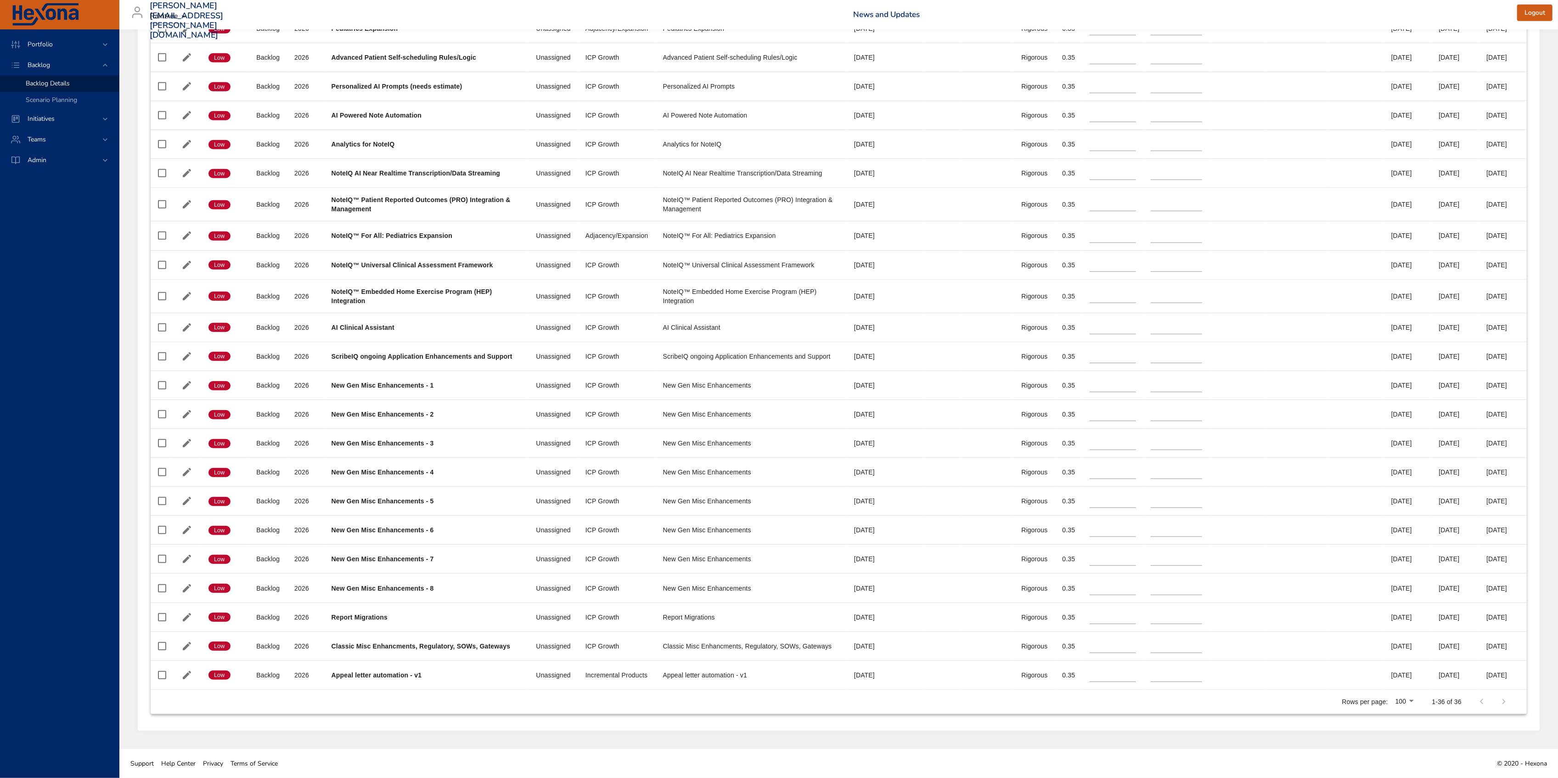
scroll to position [836, 0]
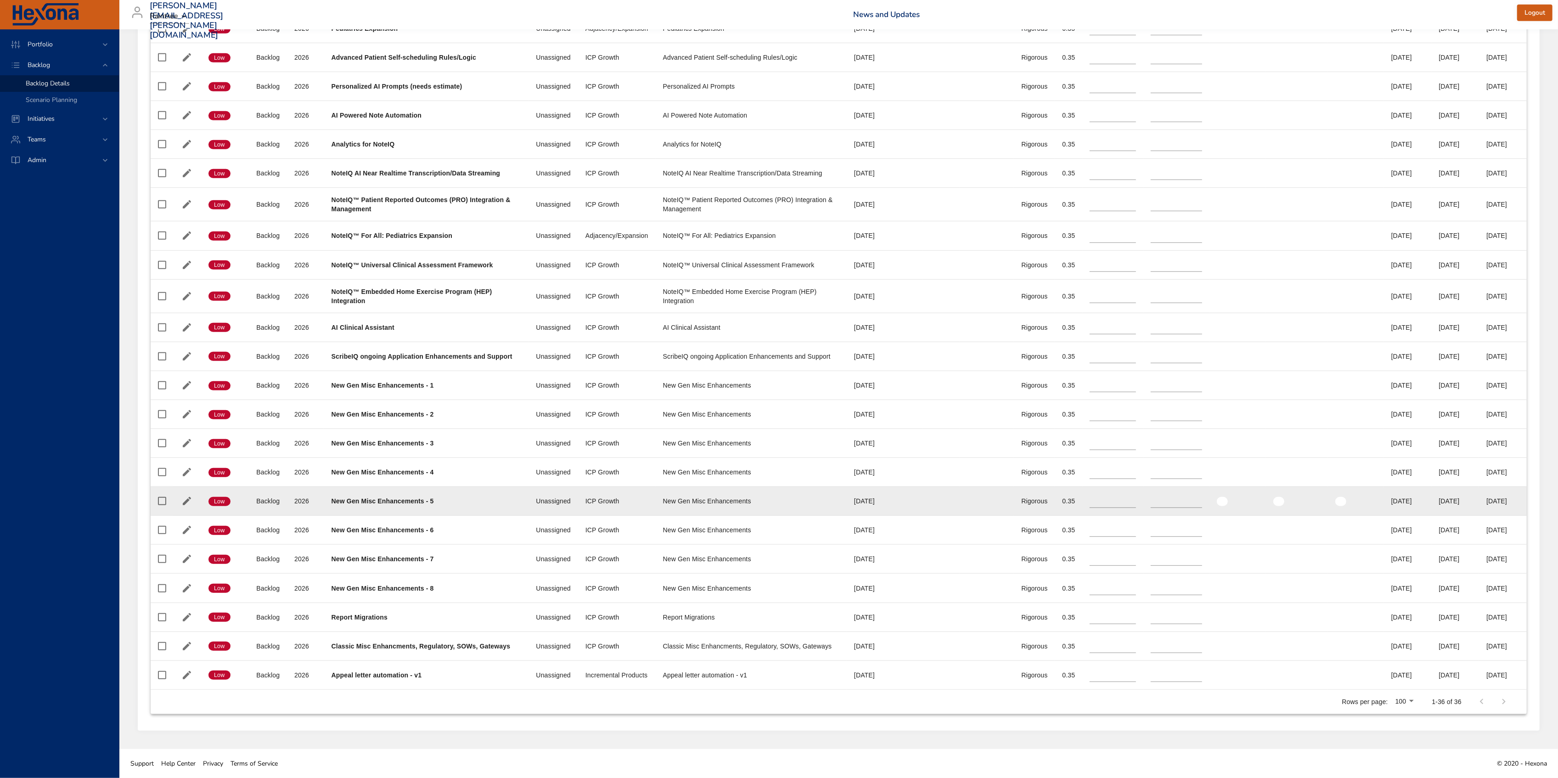
type input "*"
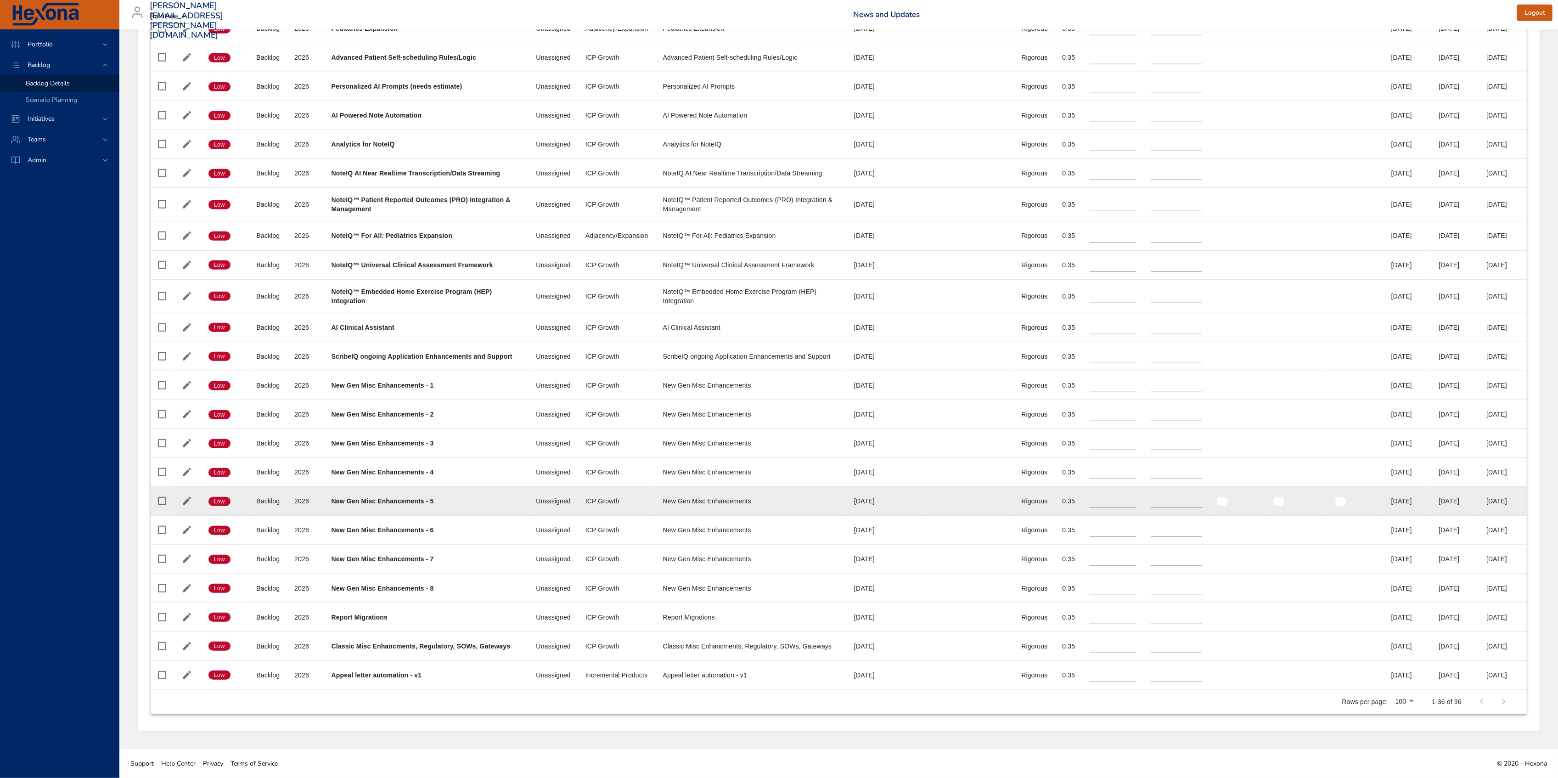
type input "*"
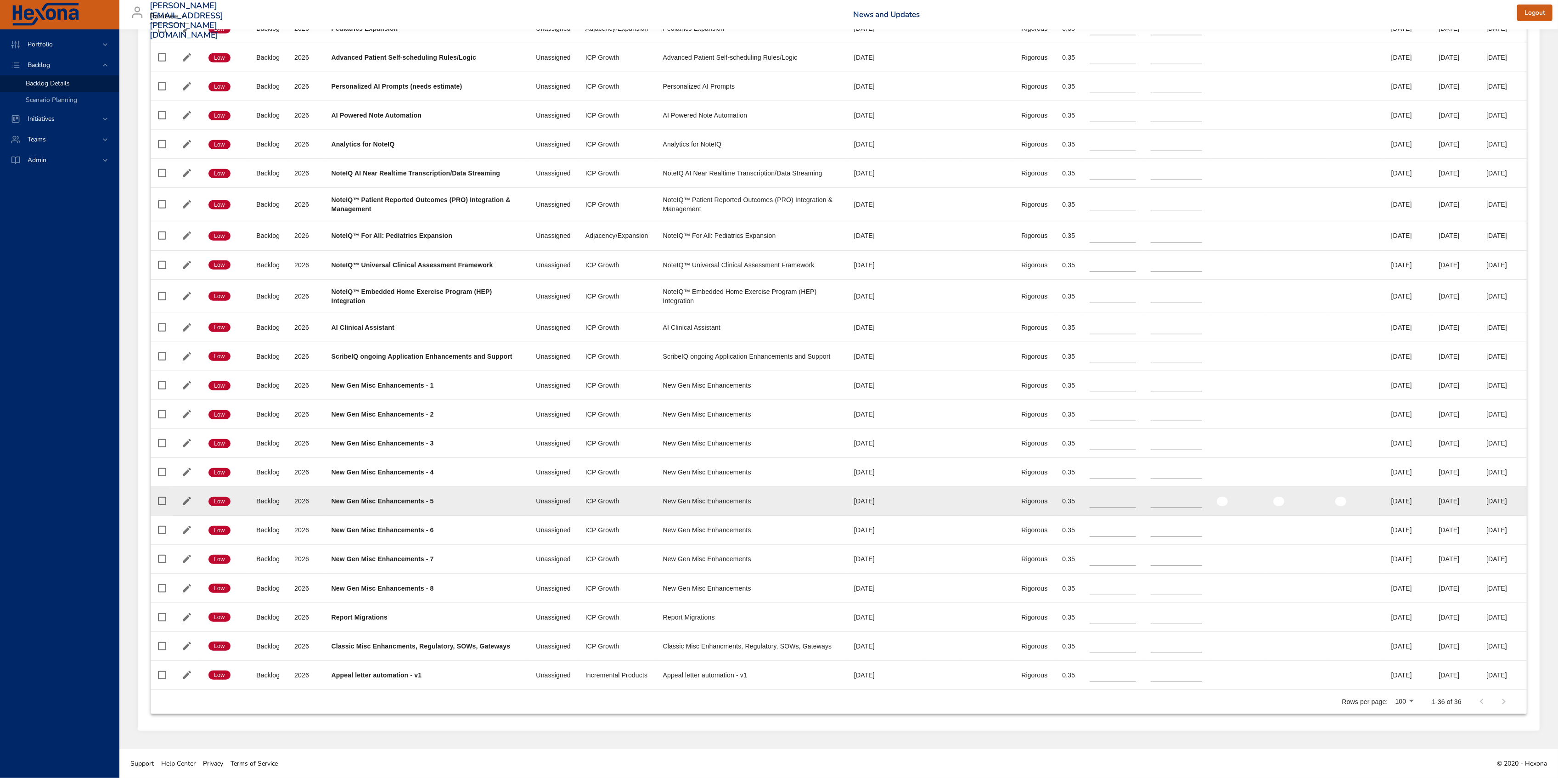
type input "*"
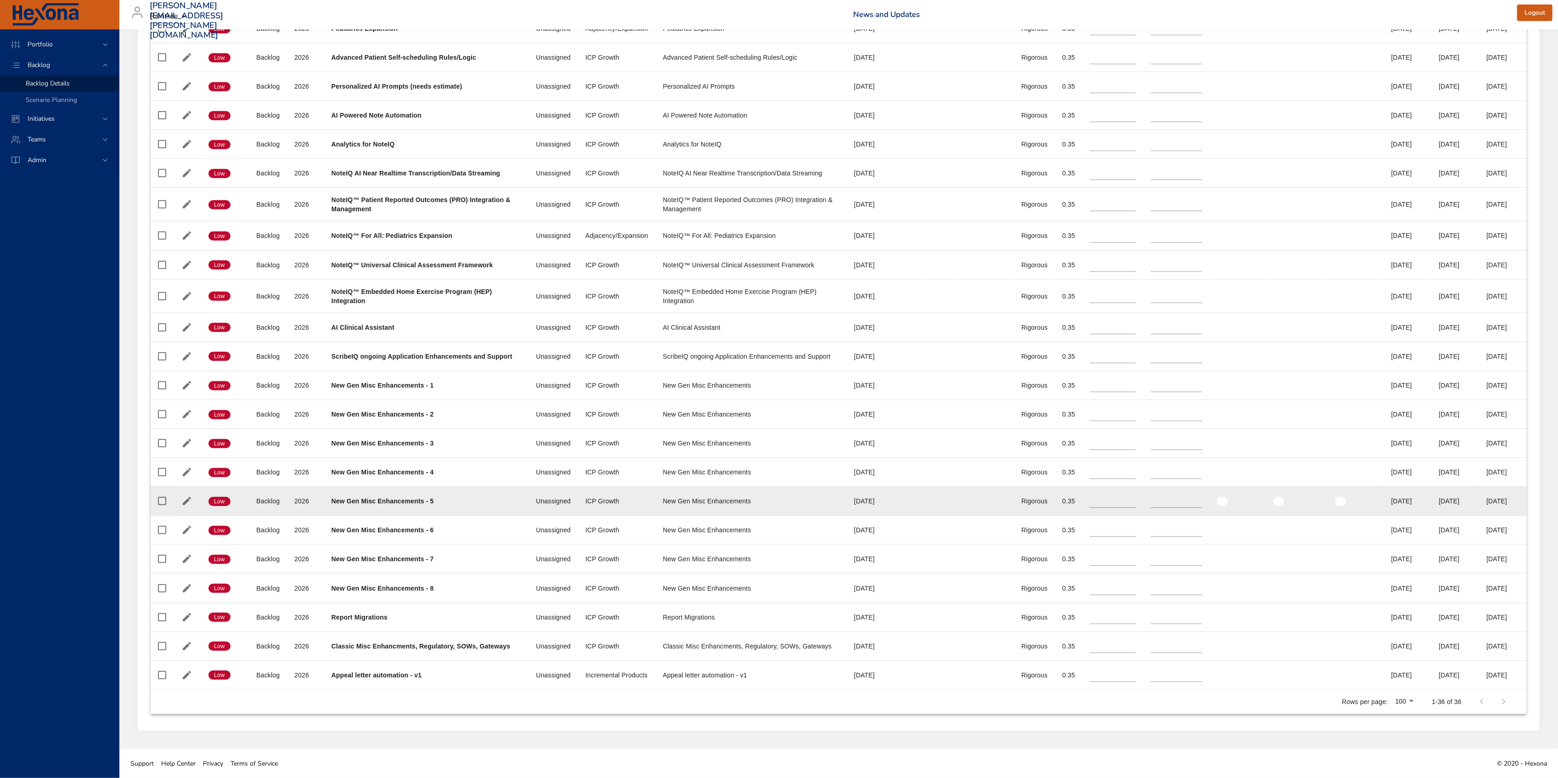
type input "*"
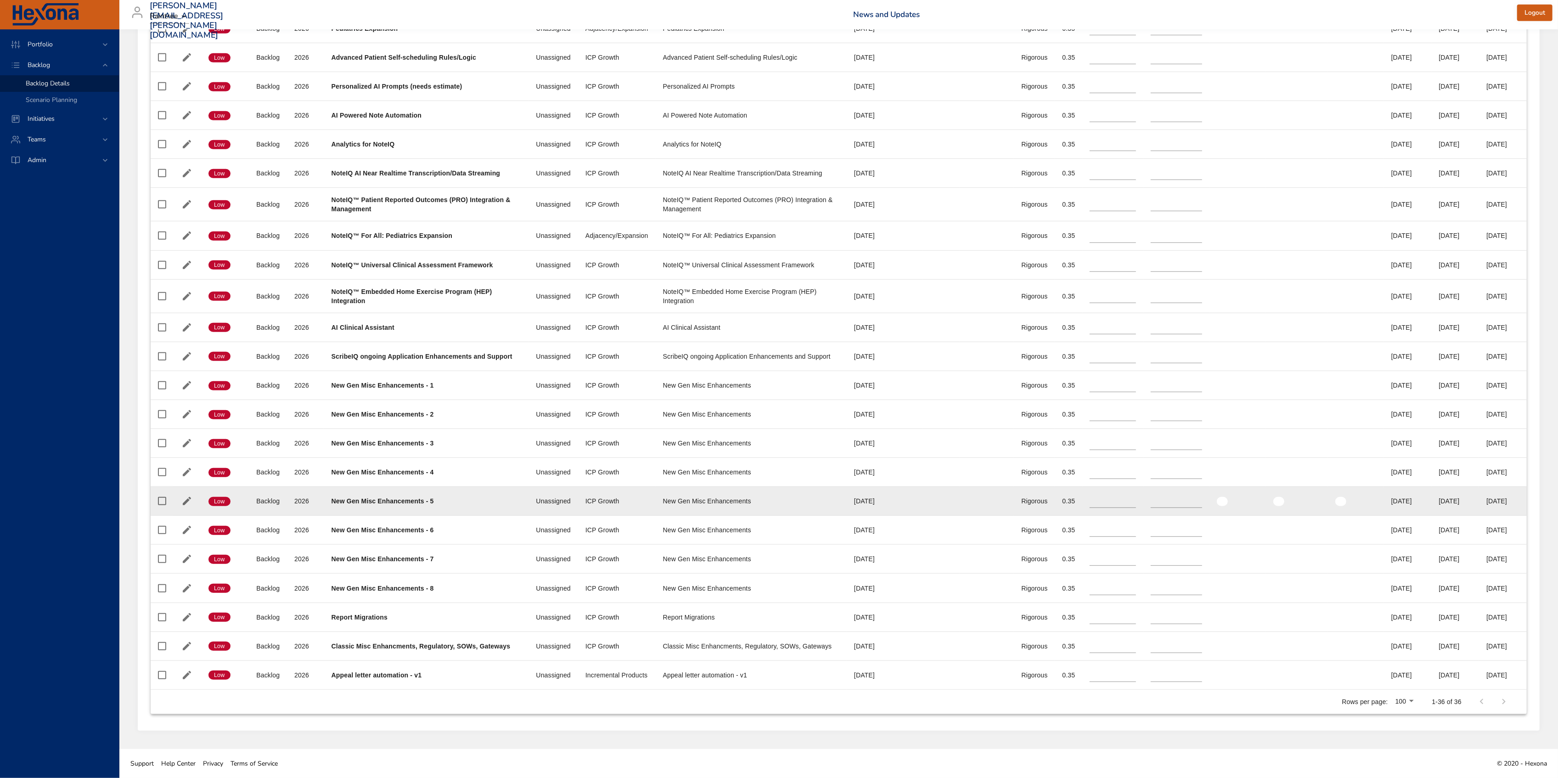
type input "*"
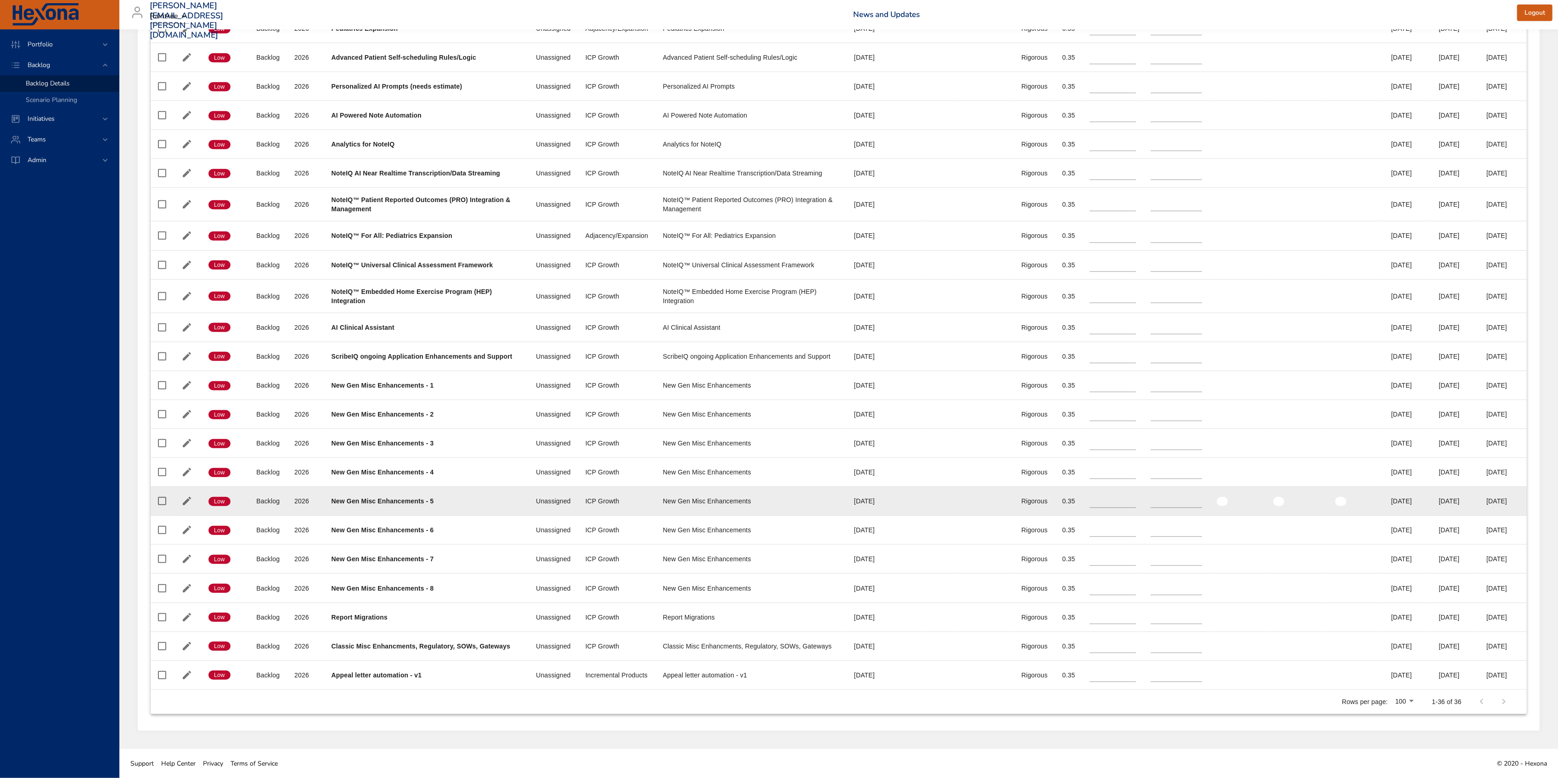
type input "*"
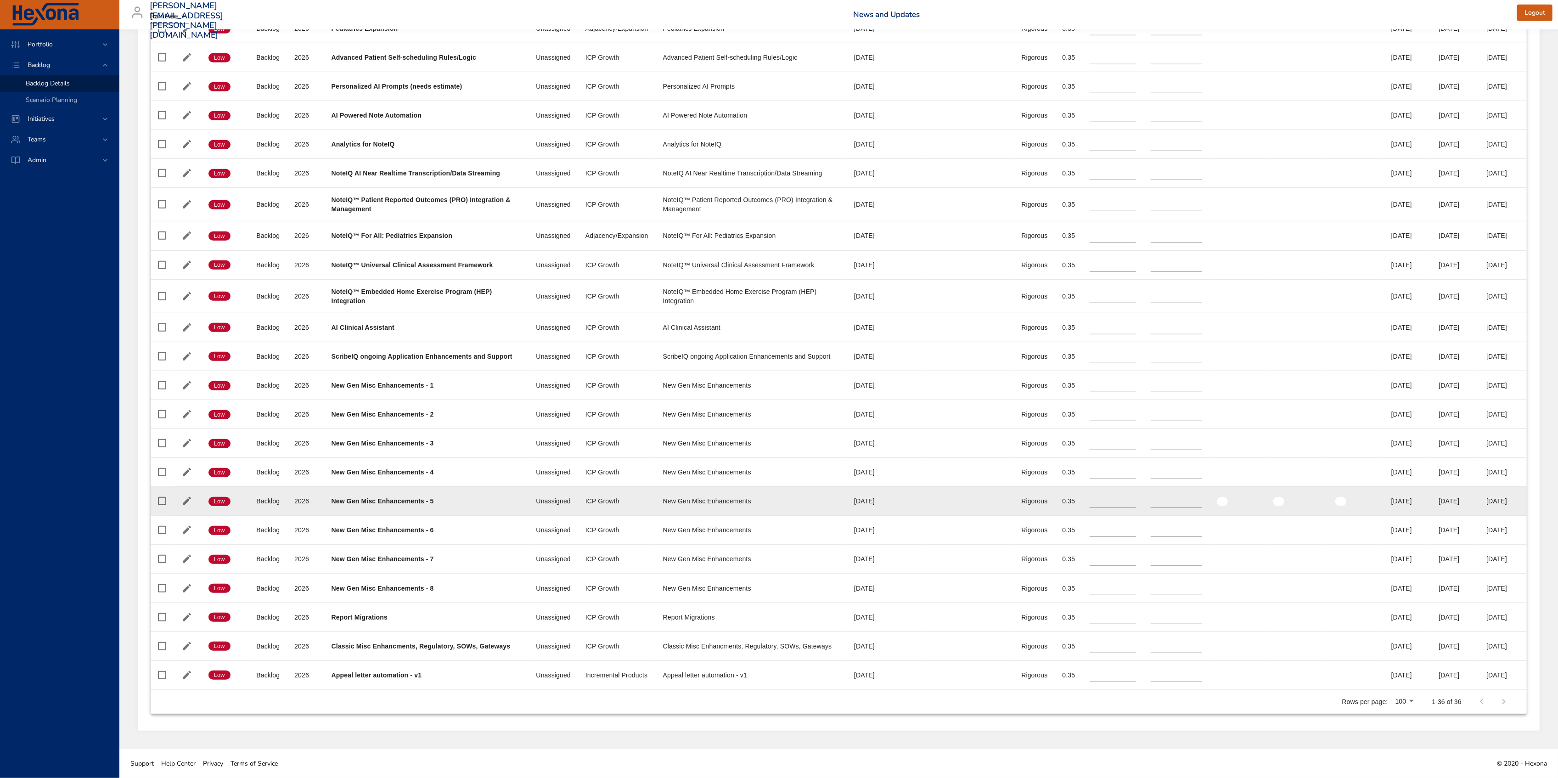
type input "*"
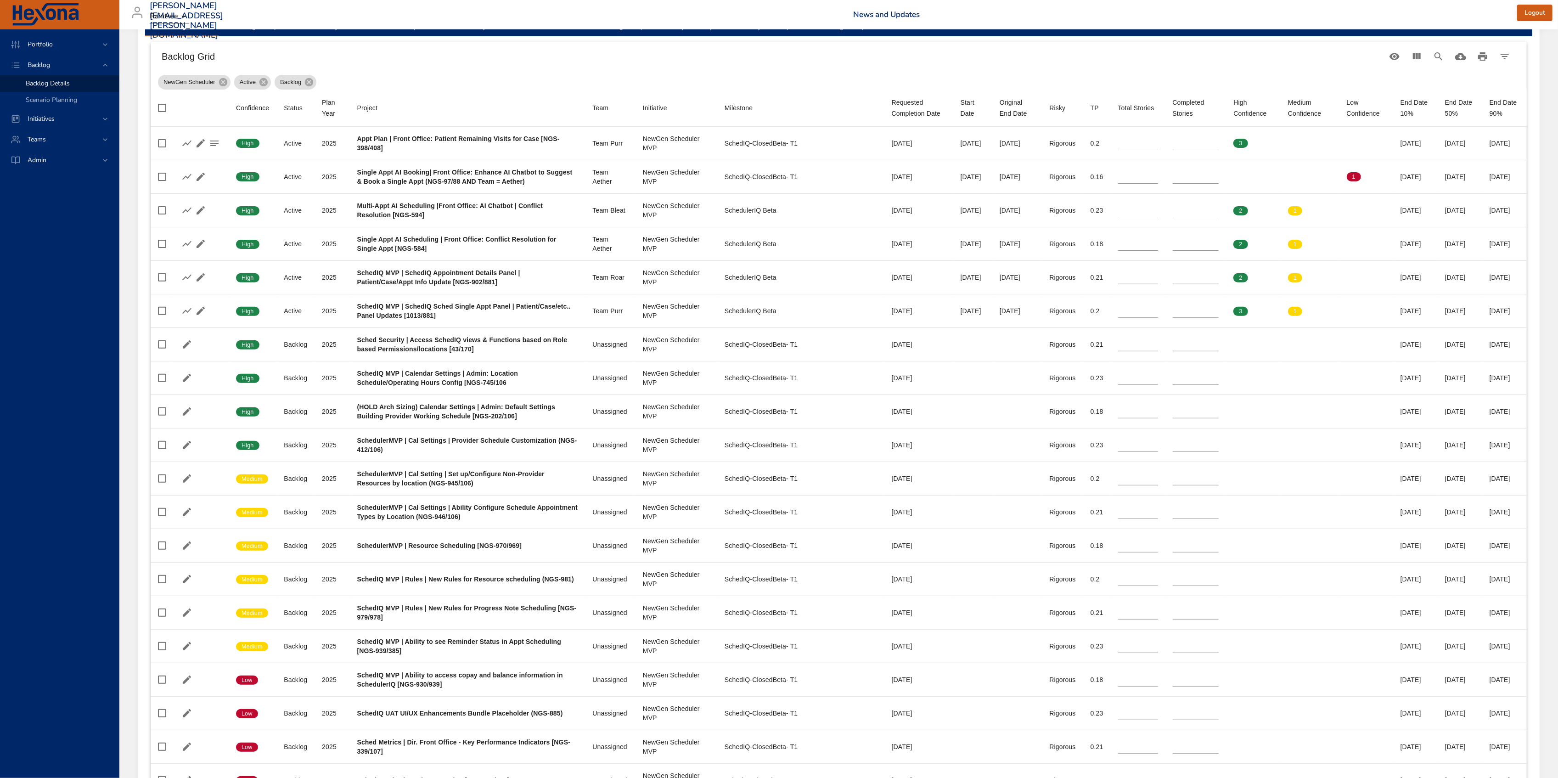
scroll to position [469, 0]
